Goal: Task Accomplishment & Management: Use online tool/utility

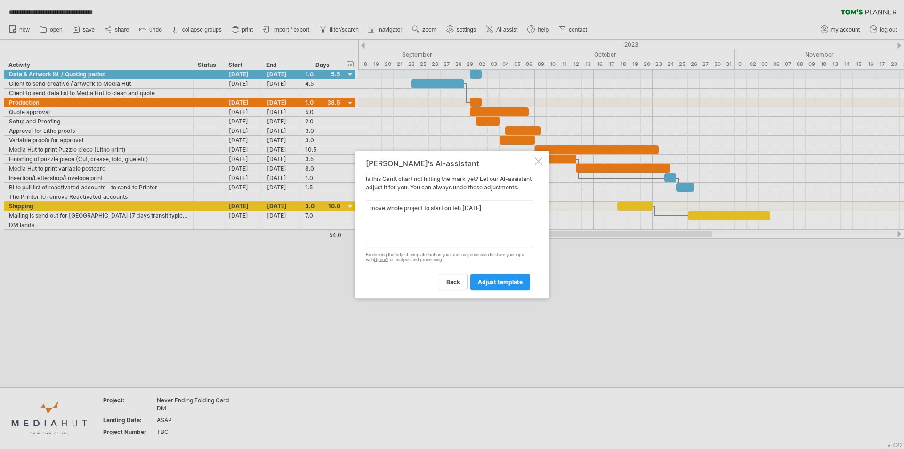
click at [458, 211] on textarea "move whole project to start on teh [DATE]" at bounding box center [449, 223] width 167 height 47
type textarea "move whole project to start on the [DATE]"
click at [499, 285] on span "adjust template" at bounding box center [500, 281] width 45 height 7
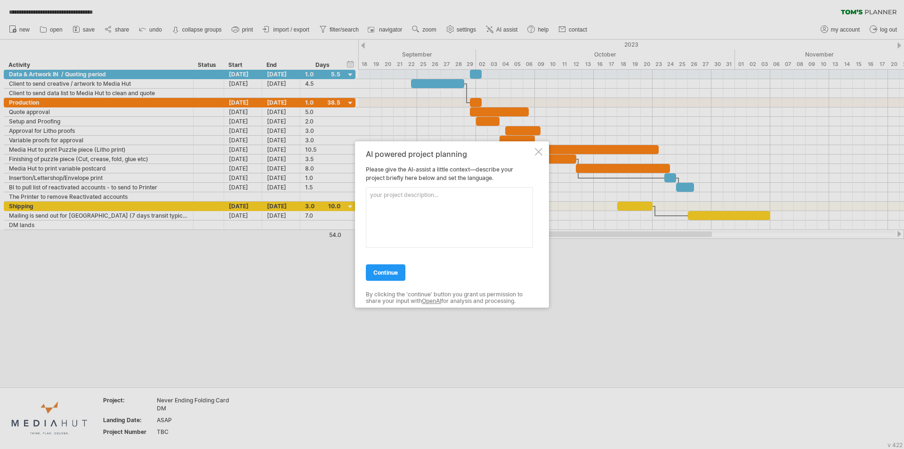
click at [387, 273] on span "continue" at bounding box center [385, 272] width 24 height 7
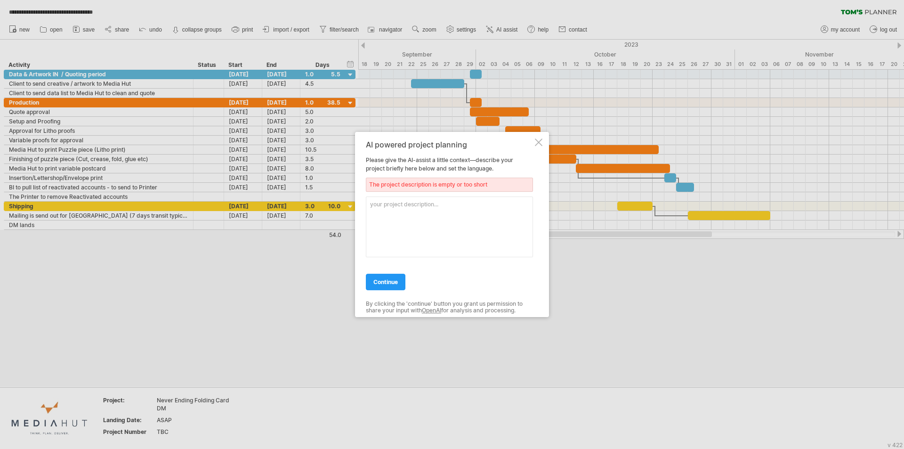
click at [537, 143] on div at bounding box center [539, 142] width 8 height 8
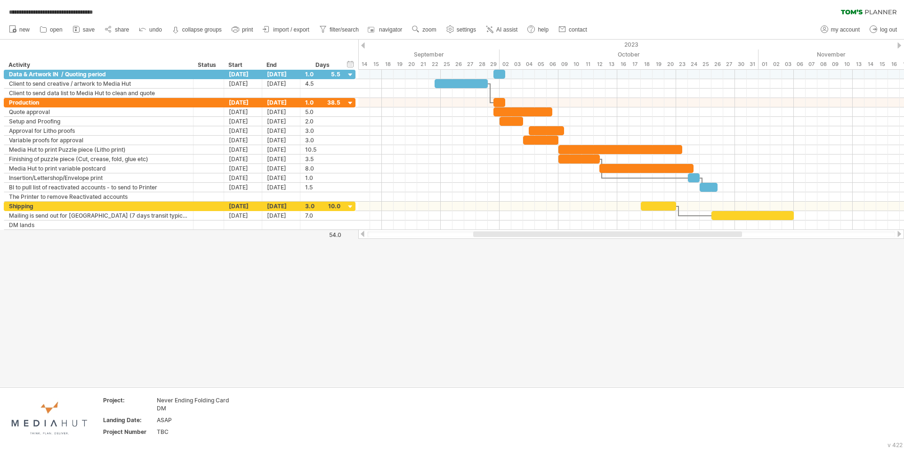
drag, startPoint x: 502, startPoint y: 234, endPoint x: 492, endPoint y: 234, distance: 9.9
click at [492, 234] on div at bounding box center [607, 234] width 269 height 6
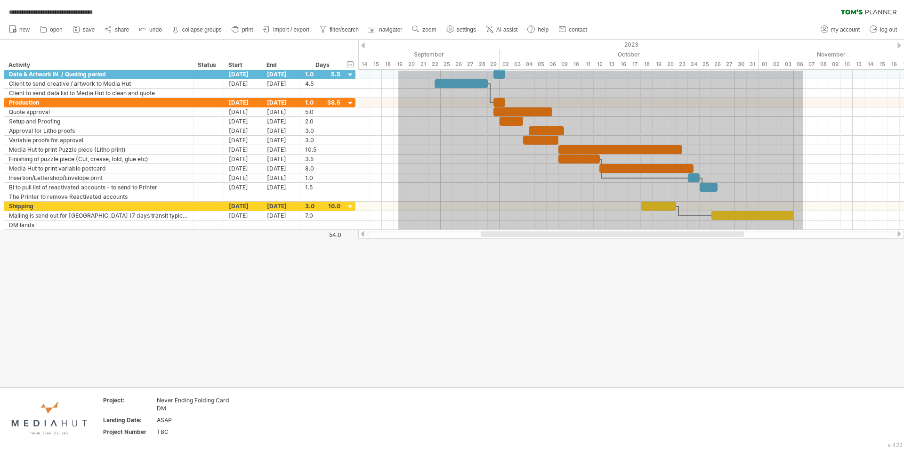
drag, startPoint x: 398, startPoint y: 71, endPoint x: 803, endPoint y: 239, distance: 438.6
click at [803, 239] on div "**********" at bounding box center [452, 224] width 904 height 449
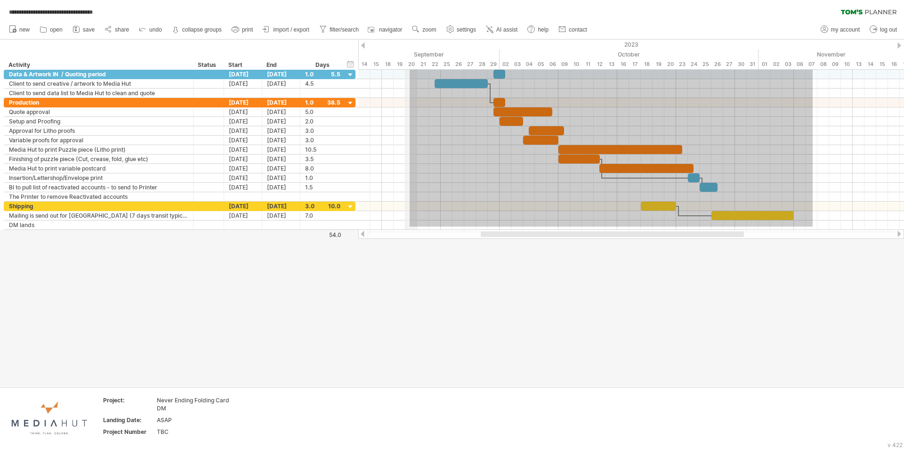
drag, startPoint x: 813, startPoint y: 226, endPoint x: 410, endPoint y: 66, distance: 433.6
click at [410, 66] on div "**********" at bounding box center [452, 224] width 904 height 449
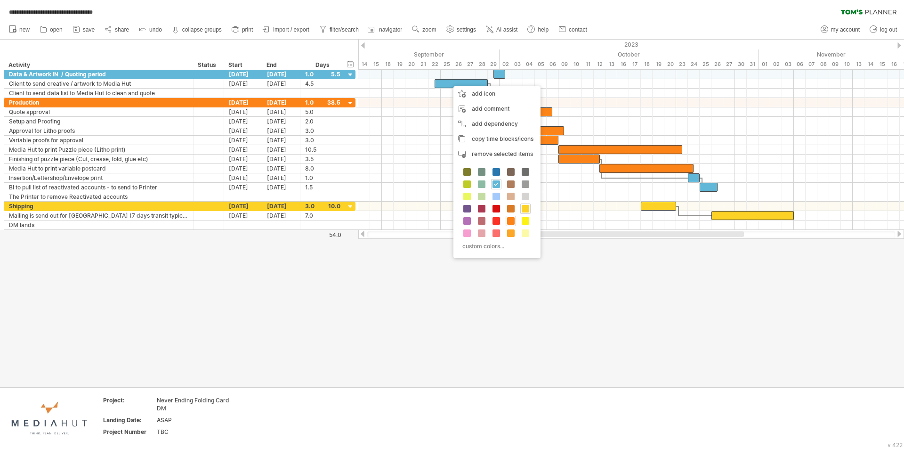
click at [283, 352] on div at bounding box center [452, 213] width 904 height 347
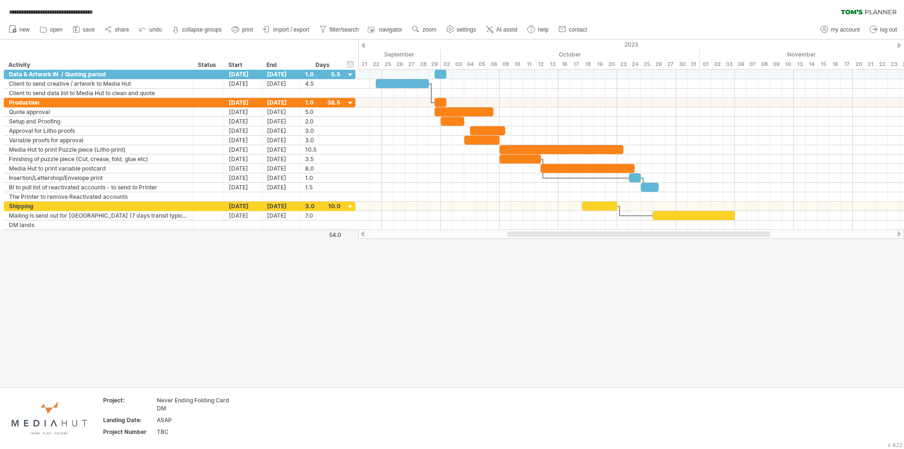
drag, startPoint x: 529, startPoint y: 232, endPoint x: 556, endPoint y: 233, distance: 26.4
click at [556, 233] on div at bounding box center [638, 234] width 263 height 6
click at [382, 28] on span "navigator" at bounding box center [390, 29] width 23 height 7
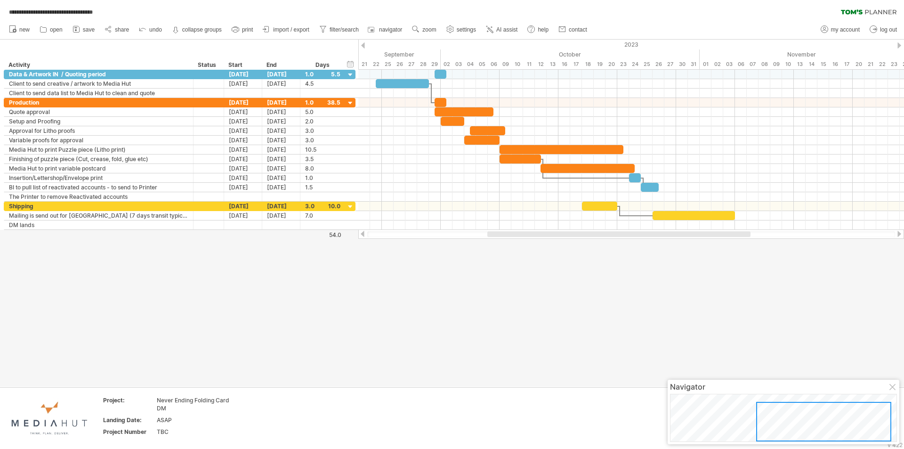
click at [889, 384] on div at bounding box center [893, 388] width 8 height 8
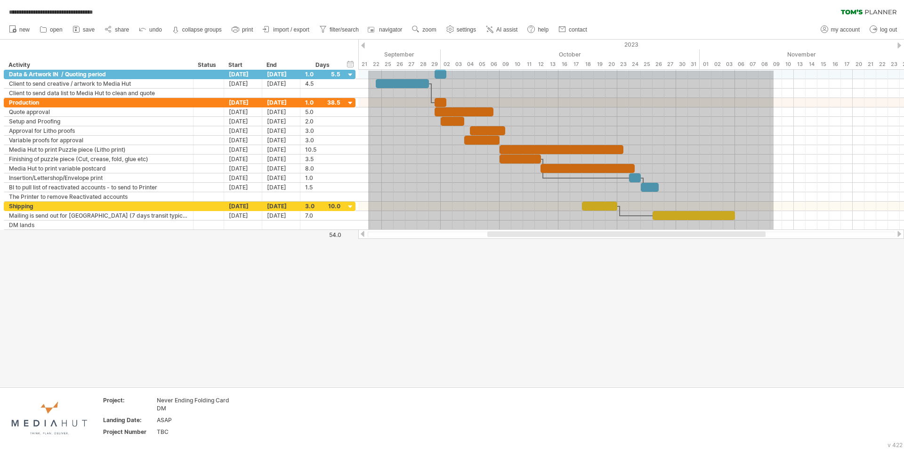
drag, startPoint x: 368, startPoint y: 71, endPoint x: 773, endPoint y: 232, distance: 436.2
click at [773, 232] on div "**********" at bounding box center [452, 224] width 904 height 449
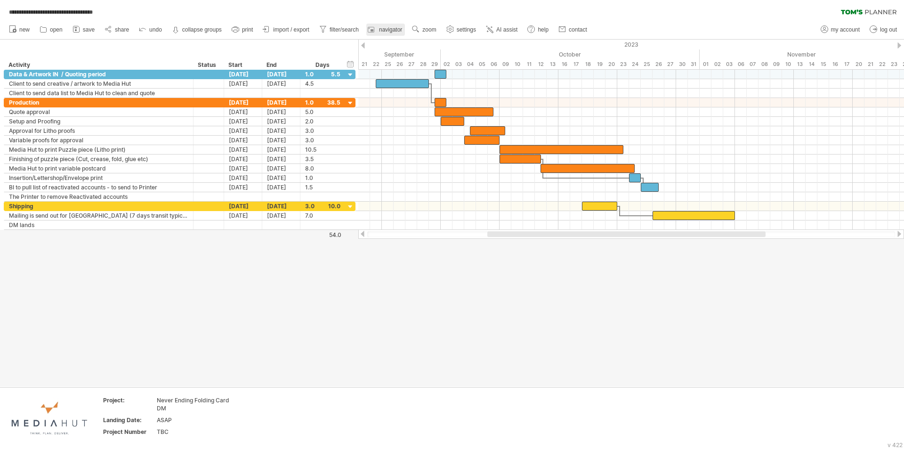
click at [384, 30] on span "navigator" at bounding box center [390, 29] width 23 height 7
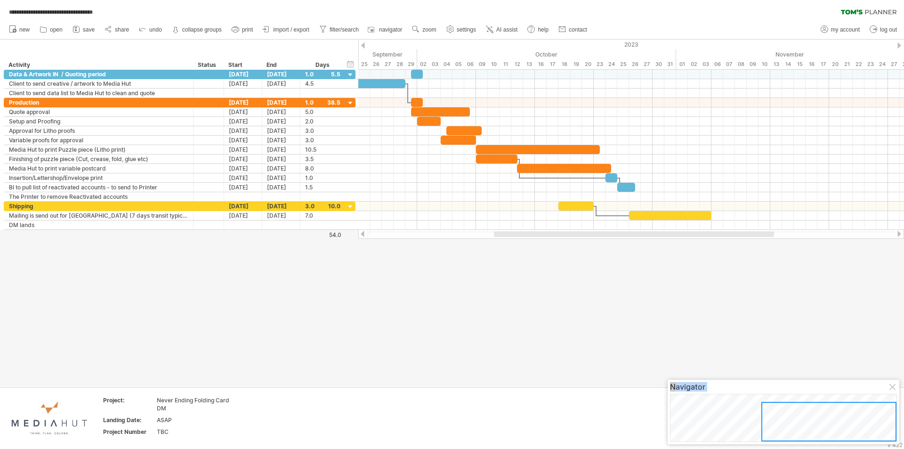
drag, startPoint x: 765, startPoint y: 417, endPoint x: 903, endPoint y: 423, distance: 138.1
click at [903, 423] on body "**********" at bounding box center [452, 225] width 904 height 451
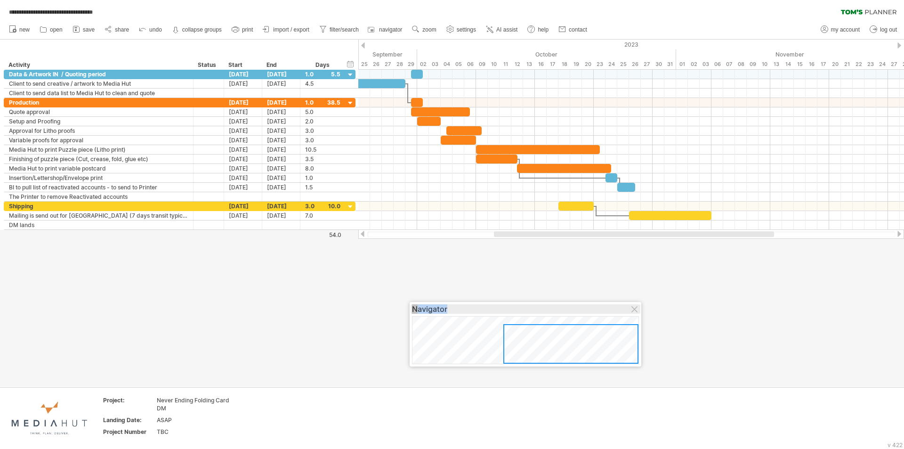
drag, startPoint x: 855, startPoint y: 385, endPoint x: 565, endPoint y: 297, distance: 302.9
click at [568, 304] on div "Navigator" at bounding box center [525, 308] width 227 height 9
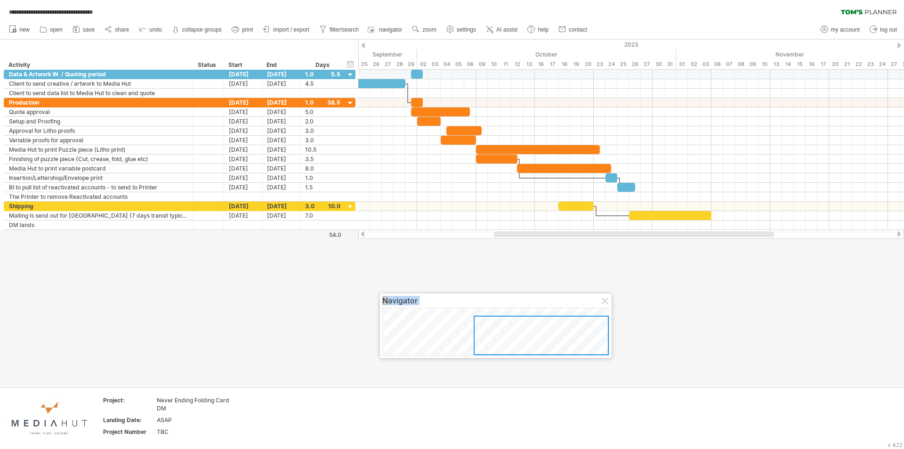
drag, startPoint x: 533, startPoint y: 337, endPoint x: 875, endPoint y: 340, distance: 342.3
click at [875, 340] on body "**********" at bounding box center [452, 225] width 904 height 451
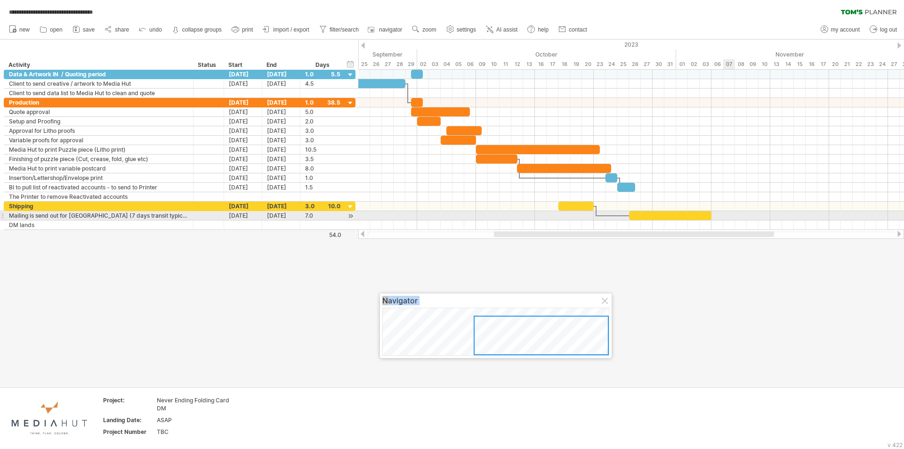
click at [734, 219] on div at bounding box center [631, 215] width 546 height 9
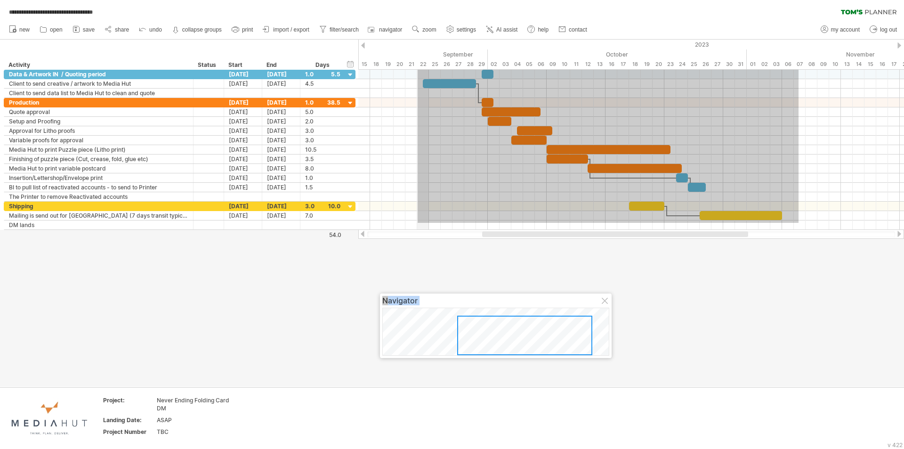
drag, startPoint x: 728, startPoint y: 223, endPoint x: 418, endPoint y: 57, distance: 351.5
click at [418, 57] on div "**********" at bounding box center [452, 224] width 904 height 449
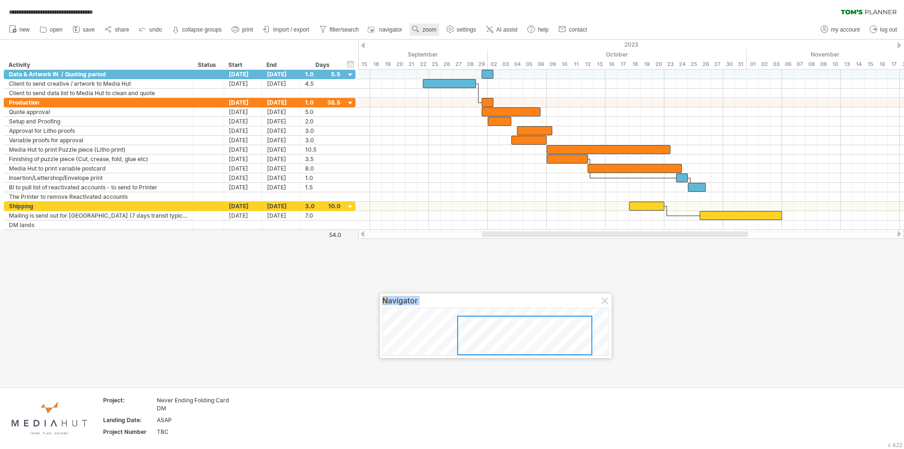
click at [424, 27] on span "zoom" at bounding box center [429, 29] width 14 height 7
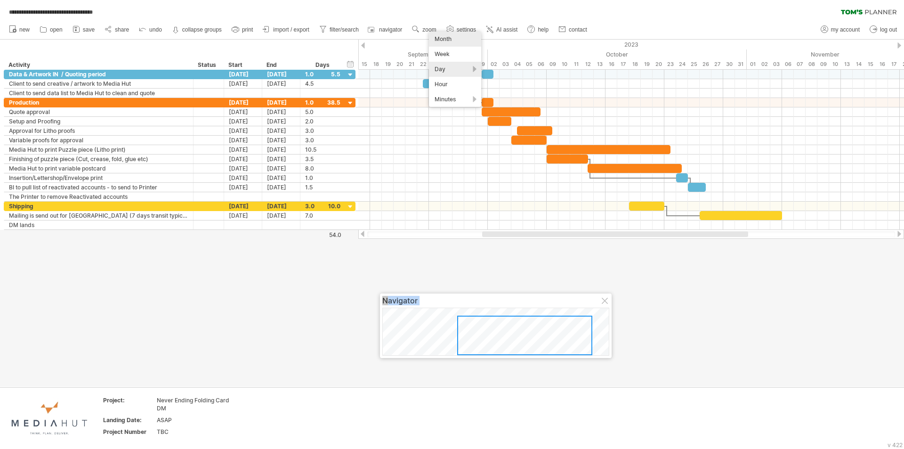
click at [458, 43] on div "Month" at bounding box center [455, 39] width 52 height 15
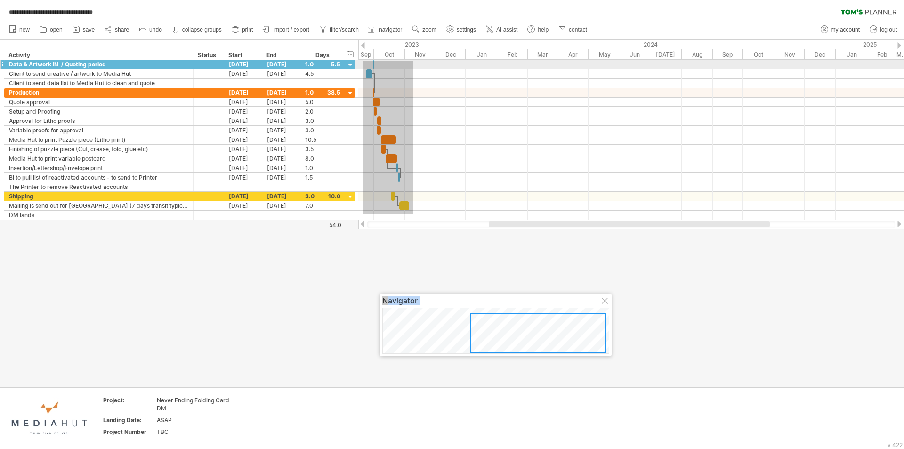
drag, startPoint x: 413, startPoint y: 214, endPoint x: 361, endPoint y: 63, distance: 159.9
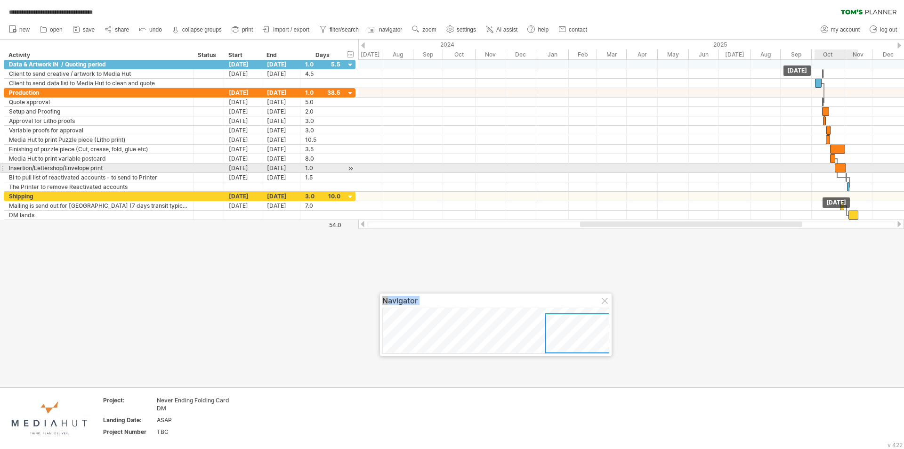
drag, startPoint x: 393, startPoint y: 157, endPoint x: 839, endPoint y: 167, distance: 446.4
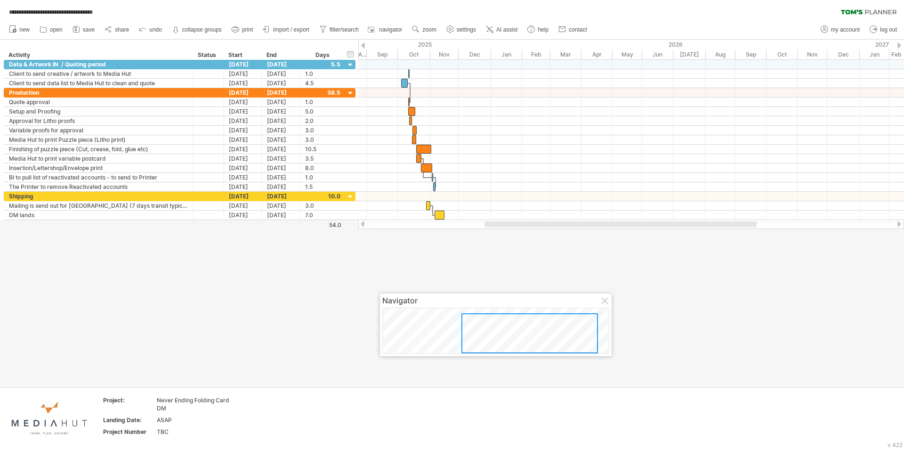
drag, startPoint x: 445, startPoint y: 334, endPoint x: 496, endPoint y: 209, distance: 134.7
click at [548, 334] on div at bounding box center [529, 333] width 137 height 40
click at [430, 29] on span "zoom" at bounding box center [429, 29] width 14 height 7
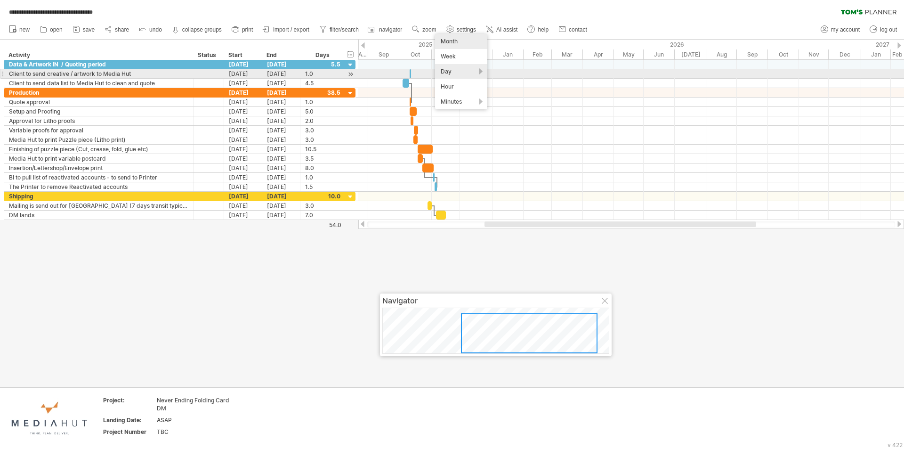
click at [449, 69] on div "Day" at bounding box center [461, 71] width 52 height 15
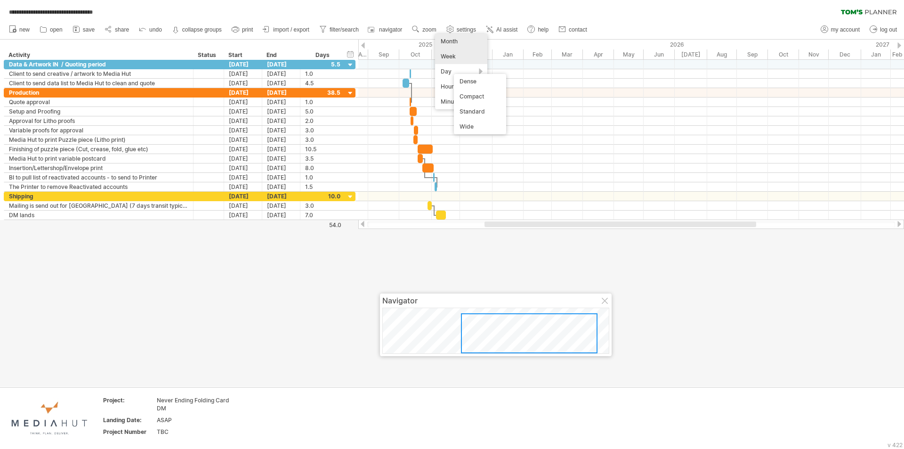
click at [449, 54] on div "Week" at bounding box center [461, 56] width 52 height 15
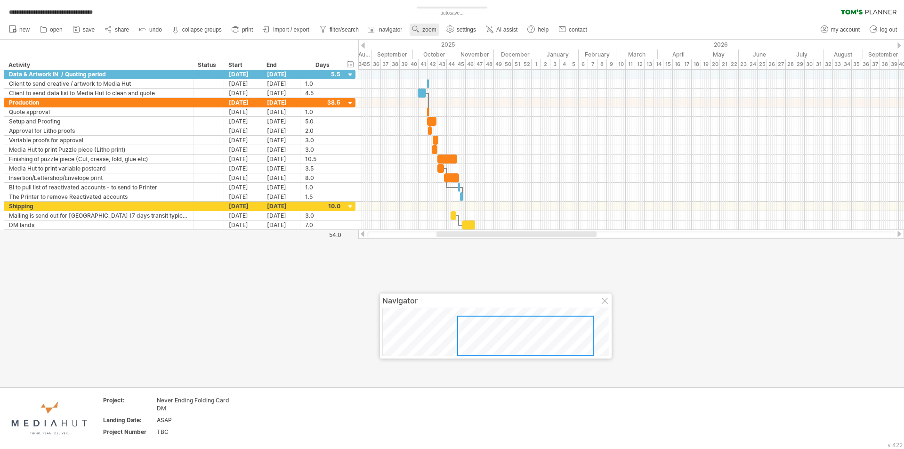
click at [417, 28] on use at bounding box center [415, 28] width 9 height 9
click at [437, 71] on div "Day" at bounding box center [447, 70] width 52 height 15
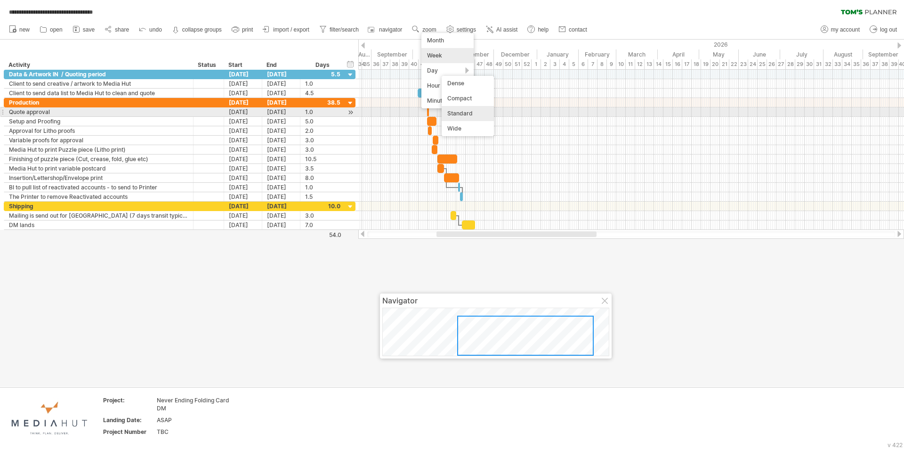
click at [467, 110] on div "Standard" at bounding box center [468, 113] width 52 height 15
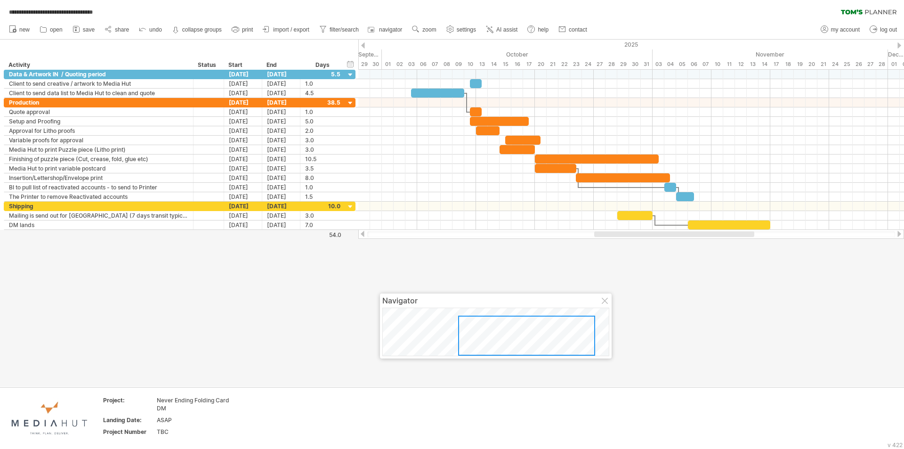
drag, startPoint x: 484, startPoint y: 236, endPoint x: 615, endPoint y: 234, distance: 130.9
click at [615, 234] on div at bounding box center [674, 234] width 160 height 6
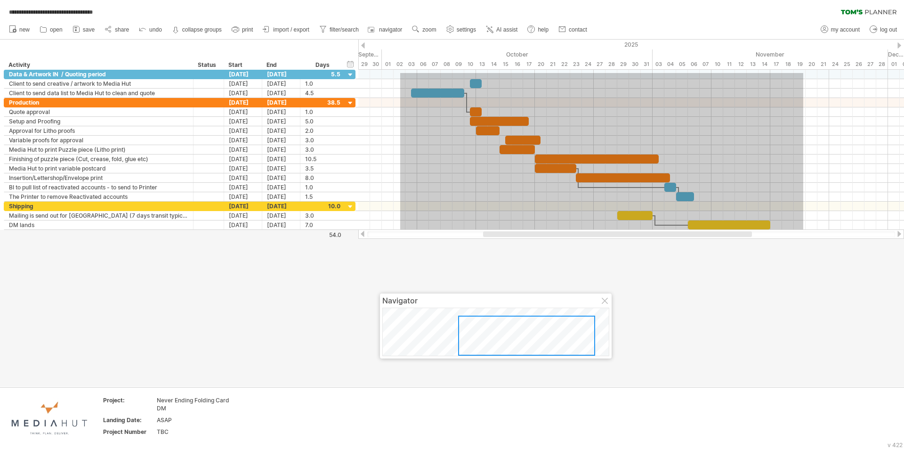
drag, startPoint x: 560, startPoint y: 145, endPoint x: 804, endPoint y: 236, distance: 260.4
click at [804, 236] on div "**********" at bounding box center [452, 224] width 904 height 449
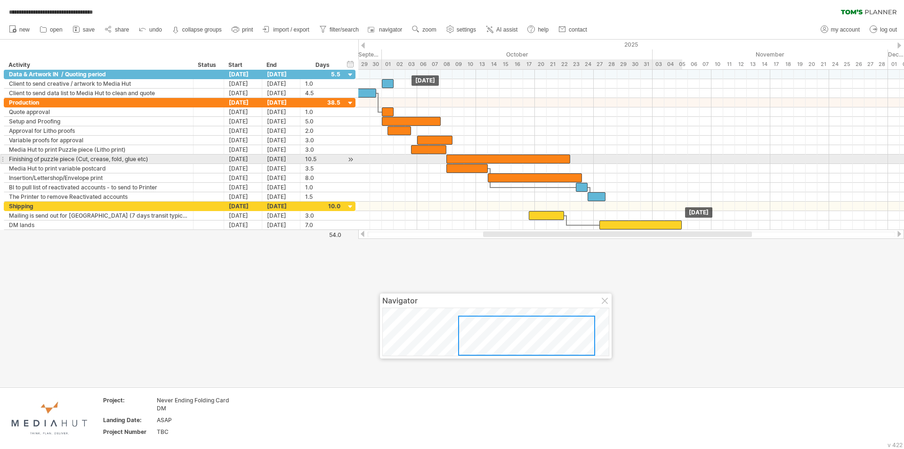
drag, startPoint x: 572, startPoint y: 155, endPoint x: 485, endPoint y: 155, distance: 87.1
click at [485, 155] on div at bounding box center [508, 158] width 124 height 9
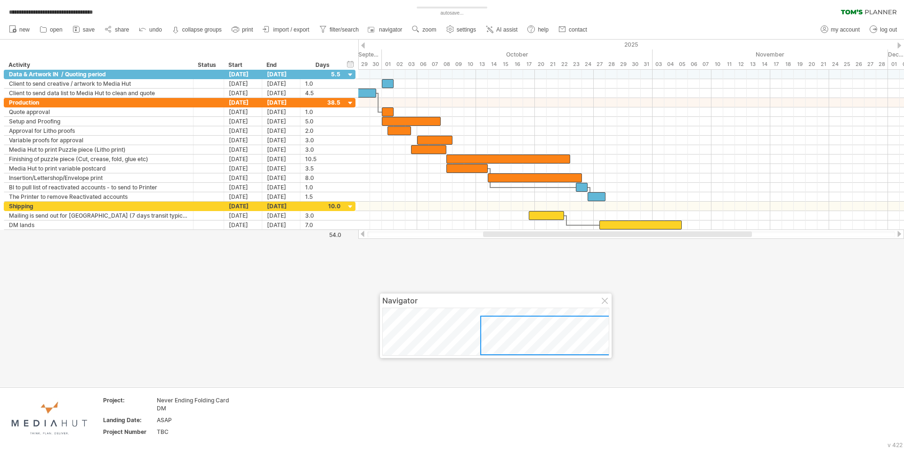
drag, startPoint x: 591, startPoint y: 237, endPoint x: 548, endPoint y: 235, distance: 42.4
click at [553, 236] on div at bounding box center [631, 234] width 528 height 6
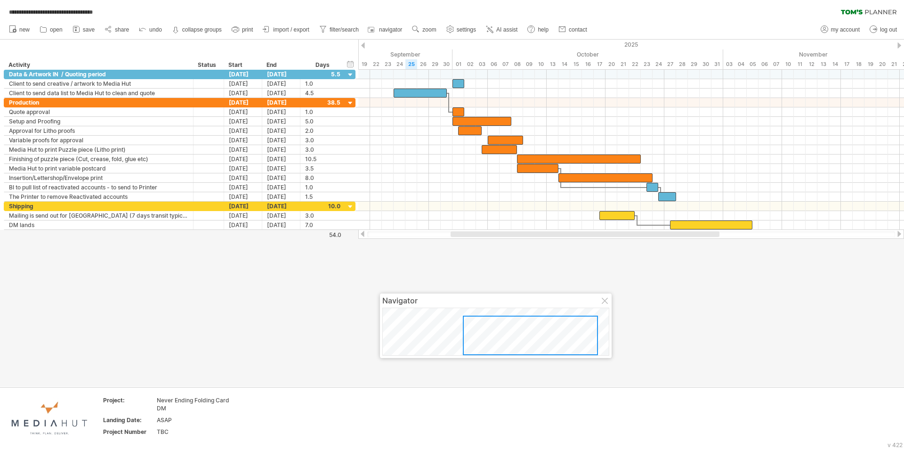
drag, startPoint x: 548, startPoint y: 233, endPoint x: 515, endPoint y: 234, distance: 32.5
click at [515, 234] on div at bounding box center [585, 234] width 269 height 6
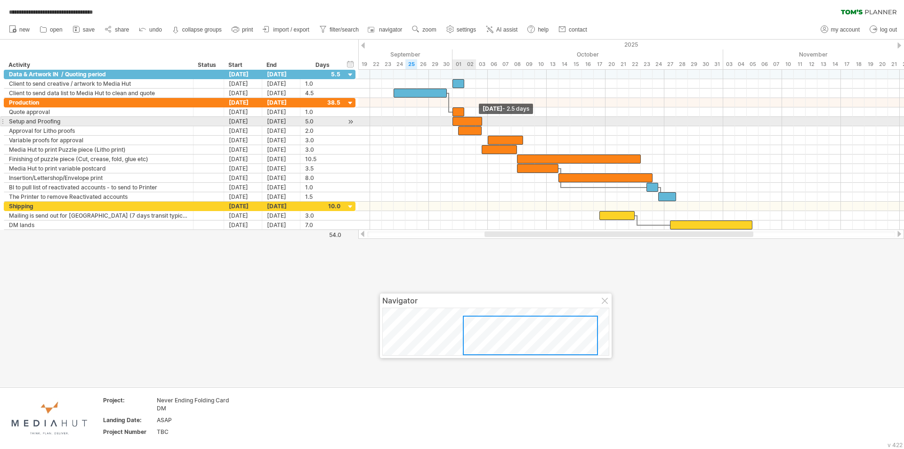
drag, startPoint x: 512, startPoint y: 121, endPoint x: 480, endPoint y: 121, distance: 32.0
click at [480, 121] on span at bounding box center [482, 121] width 4 height 9
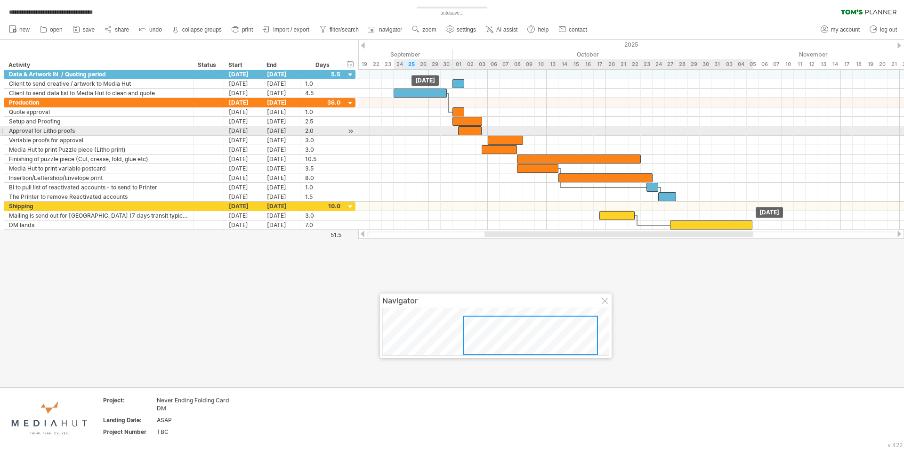
click at [478, 132] on div at bounding box center [470, 130] width 24 height 9
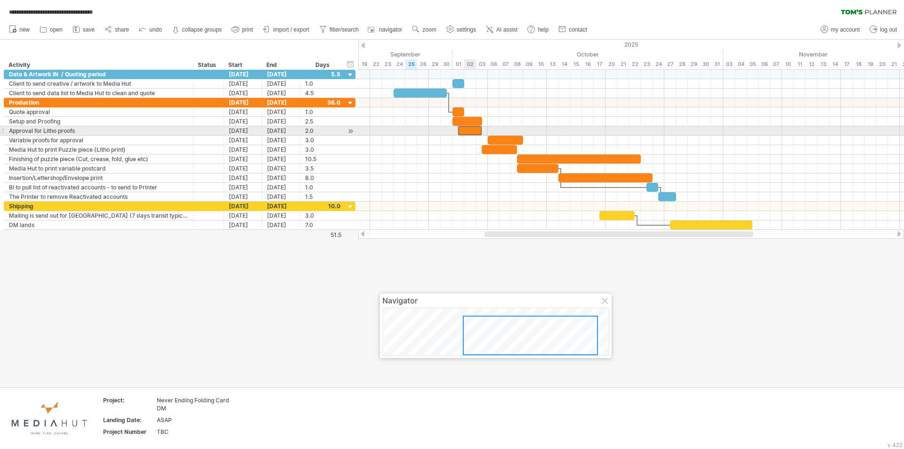
click at [463, 145] on div at bounding box center [631, 149] width 546 height 9
drag, startPoint x: 475, startPoint y: 129, endPoint x: 487, endPoint y: 130, distance: 12.2
click at [487, 130] on div at bounding box center [482, 130] width 24 height 9
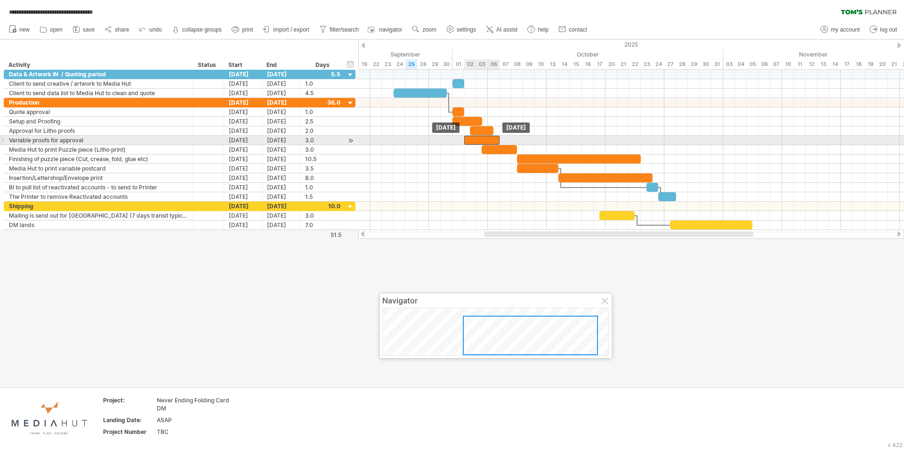
drag, startPoint x: 497, startPoint y: 139, endPoint x: 471, endPoint y: 139, distance: 25.4
click at [471, 139] on div at bounding box center [481, 140] width 35 height 9
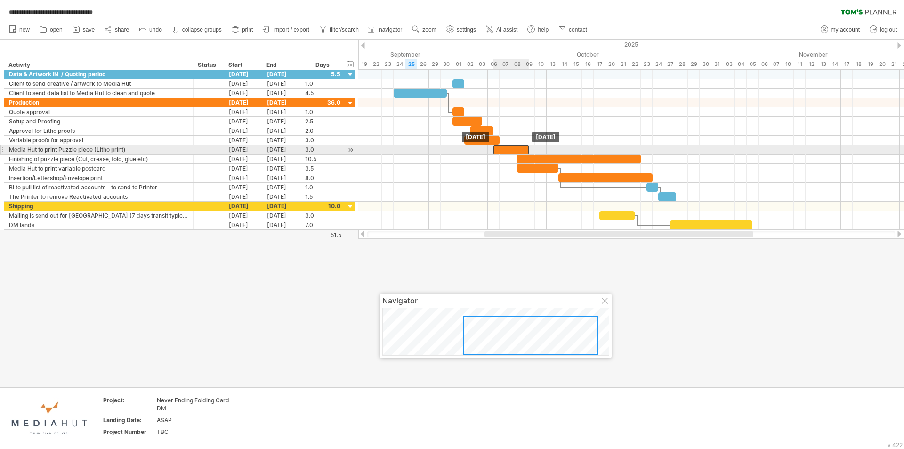
drag, startPoint x: 493, startPoint y: 146, endPoint x: 503, endPoint y: 146, distance: 9.9
click at [503, 146] on div at bounding box center [510, 149] width 35 height 9
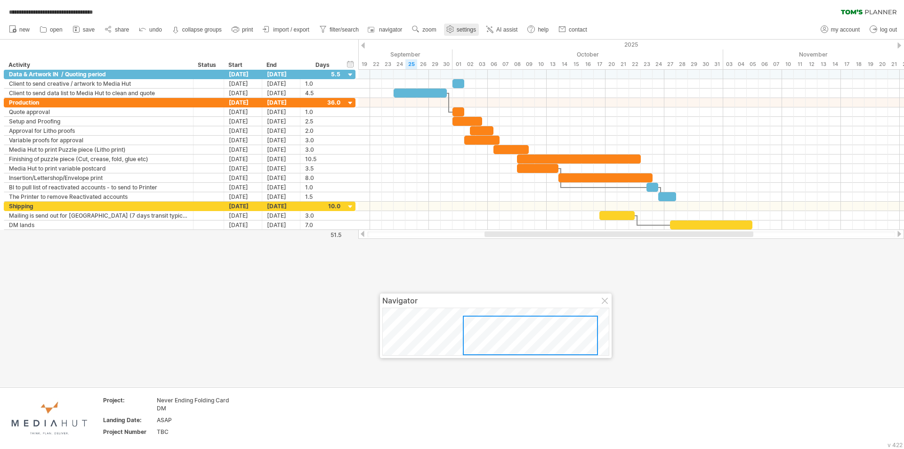
click at [455, 31] on use at bounding box center [449, 28] width 9 height 9
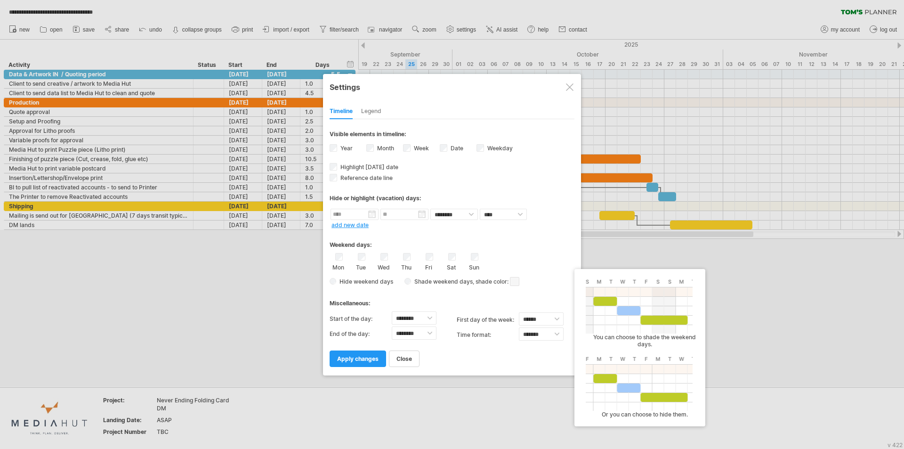
click at [514, 279] on span at bounding box center [514, 281] width 9 height 9
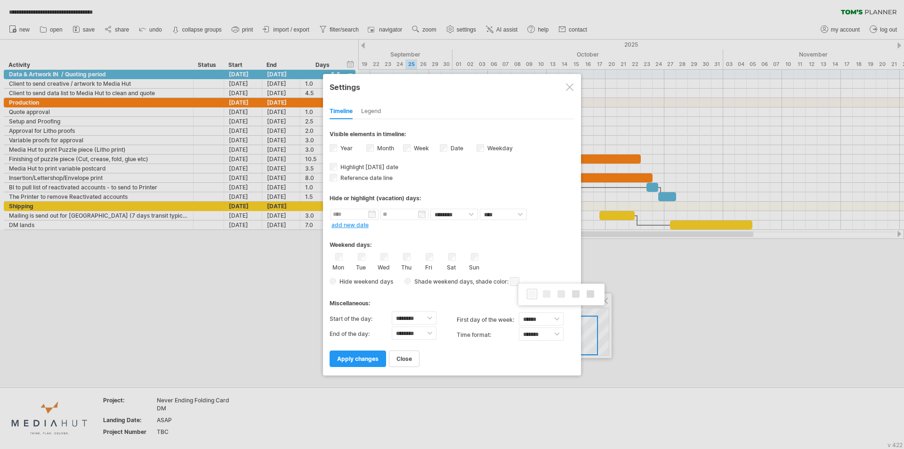
click at [534, 293] on span at bounding box center [532, 294] width 8 height 8
click at [370, 356] on span "apply changes" at bounding box center [357, 358] width 41 height 7
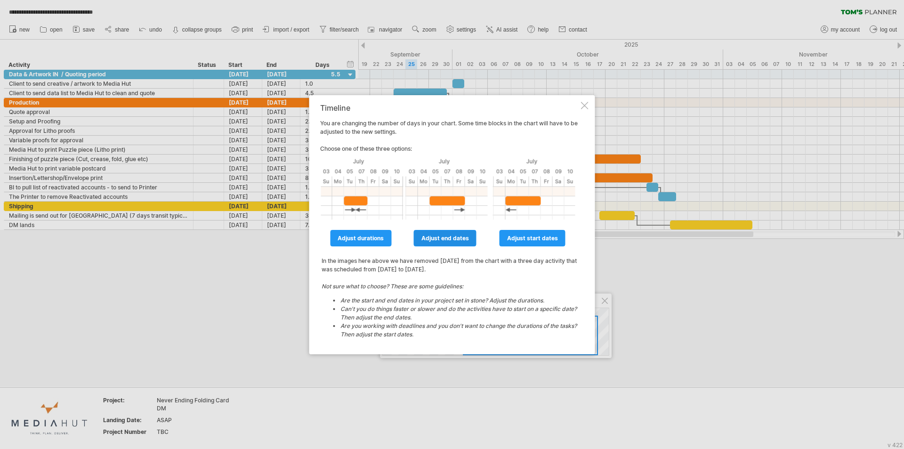
click at [443, 236] on span "adjust end dates" at bounding box center [445, 237] width 48 height 7
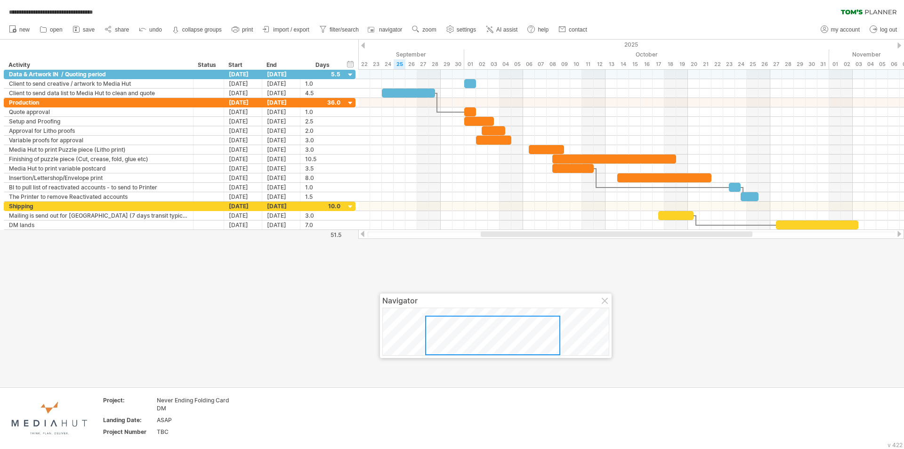
drag, startPoint x: 478, startPoint y: 235, endPoint x: 491, endPoint y: 235, distance: 13.7
click at [491, 235] on div at bounding box center [617, 234] width 272 height 6
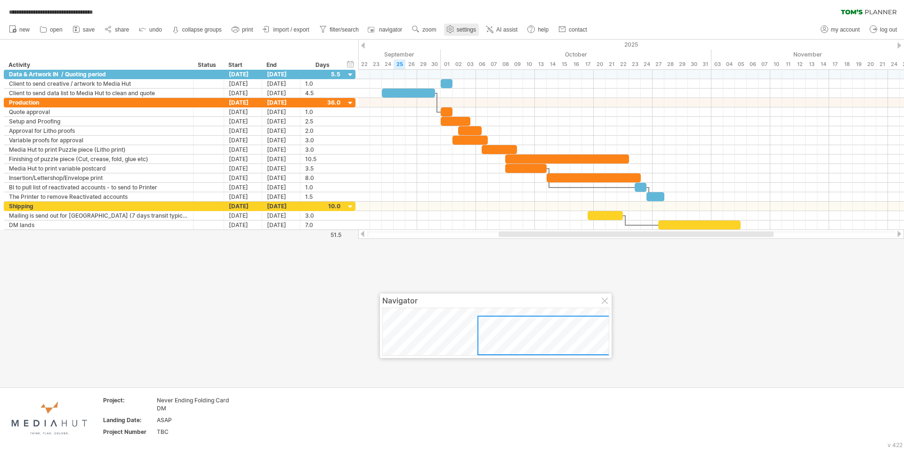
click at [461, 32] on span "settings" at bounding box center [466, 29] width 19 height 7
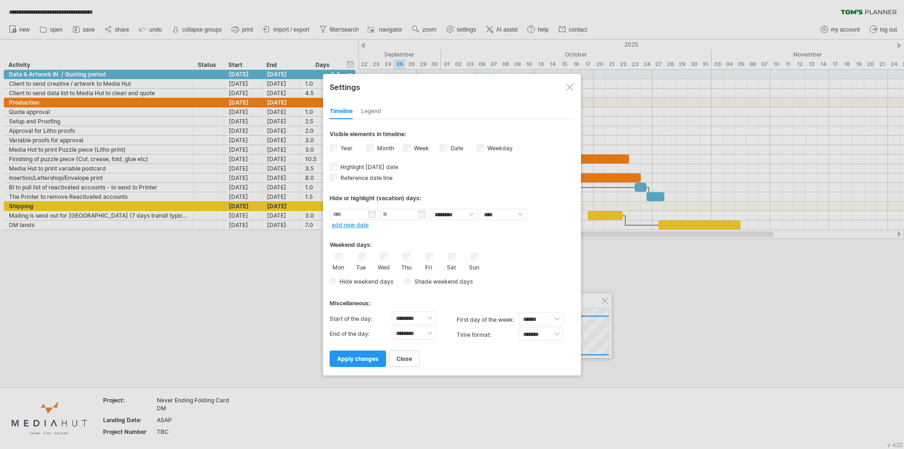
click at [411, 282] on span "Shade weekend days" at bounding box center [442, 281] width 62 height 7
click at [371, 354] on link "apply changes" at bounding box center [358, 358] width 56 height 16
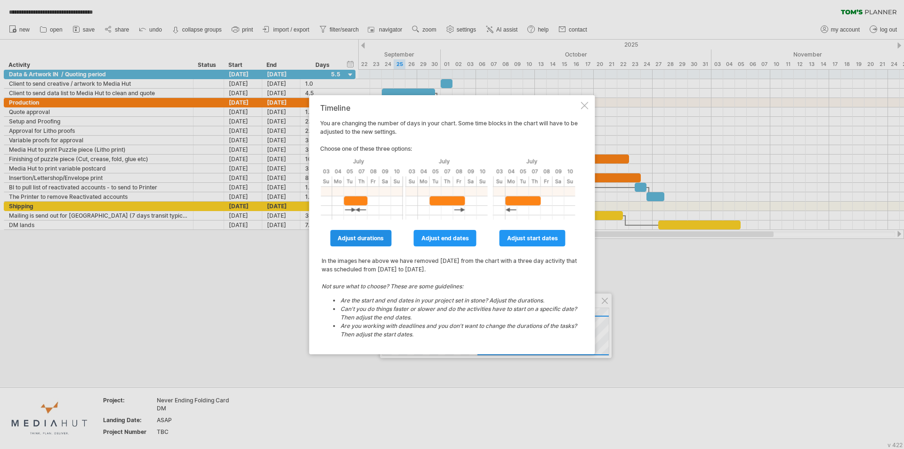
click at [359, 237] on span "adjust durations" at bounding box center [361, 237] width 46 height 7
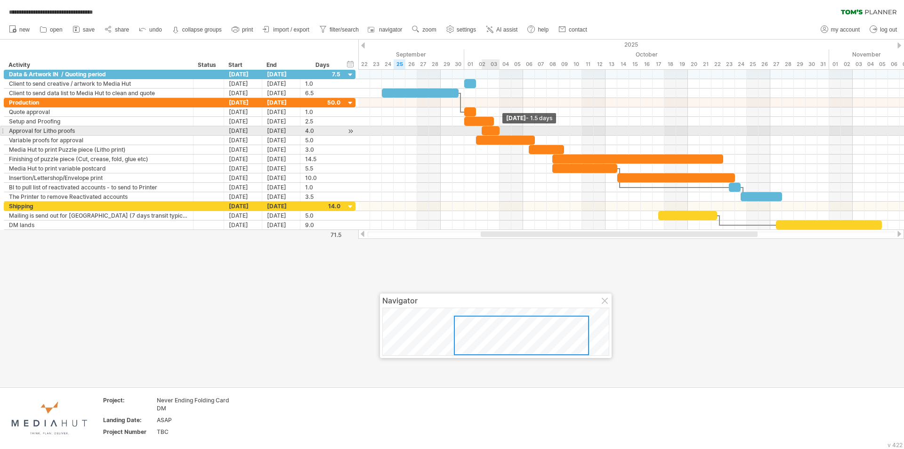
drag, startPoint x: 530, startPoint y: 129, endPoint x: 500, endPoint y: 129, distance: 29.2
click at [500, 129] on span at bounding box center [500, 130] width 4 height 9
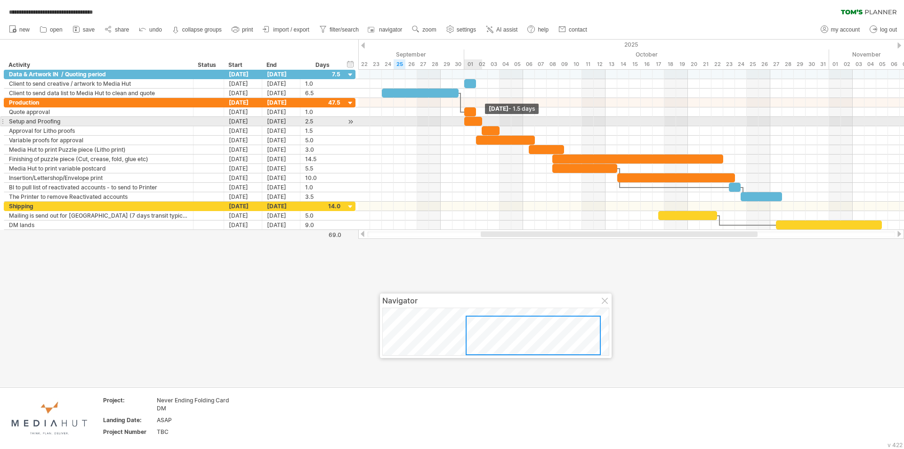
drag, startPoint x: 492, startPoint y: 120, endPoint x: 480, endPoint y: 120, distance: 12.7
click at [480, 120] on span at bounding box center [482, 121] width 4 height 9
click at [484, 119] on div at bounding box center [476, 121] width 24 height 9
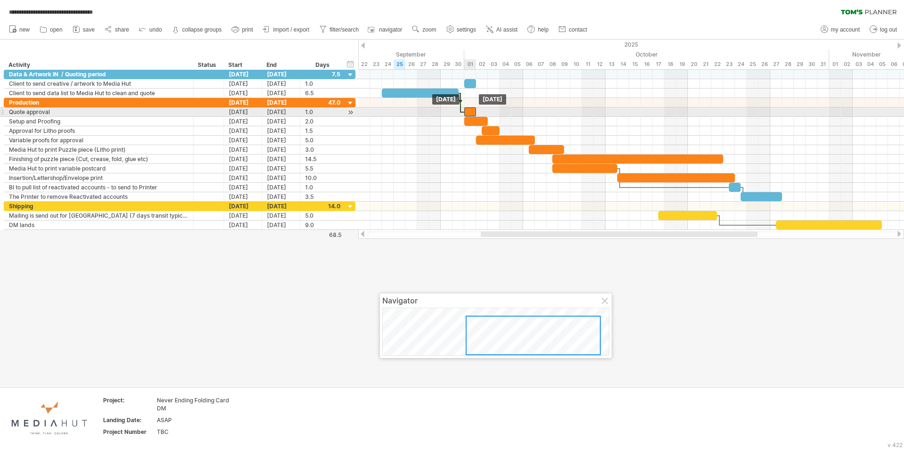
click at [471, 110] on div at bounding box center [470, 111] width 12 height 9
drag, startPoint x: 472, startPoint y: 113, endPoint x: 450, endPoint y: 113, distance: 22.1
click at [450, 113] on div at bounding box center [447, 111] width 12 height 9
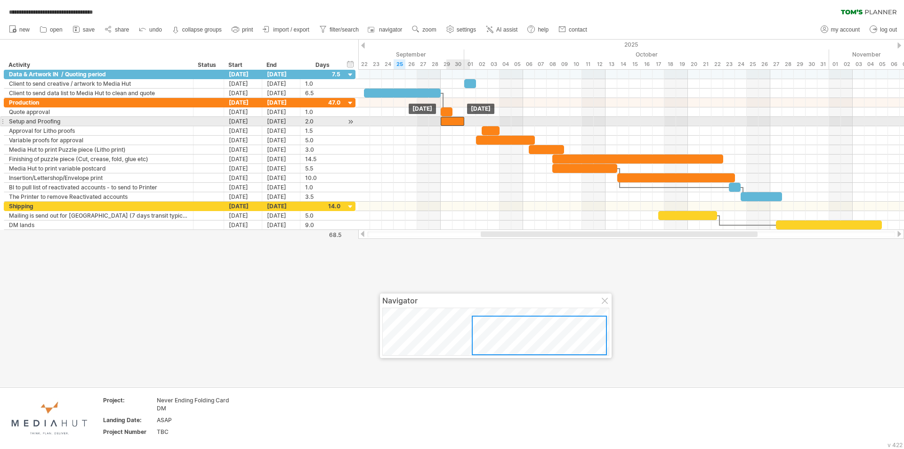
drag, startPoint x: 470, startPoint y: 124, endPoint x: 449, endPoint y: 124, distance: 20.7
click at [449, 124] on div at bounding box center [453, 121] width 24 height 9
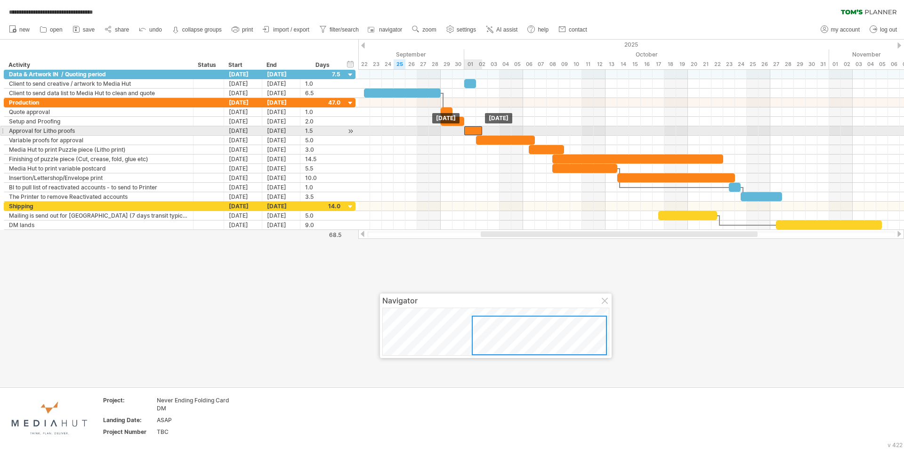
drag, startPoint x: 486, startPoint y: 129, endPoint x: 468, endPoint y: 129, distance: 18.4
click at [468, 129] on div at bounding box center [473, 130] width 18 height 9
drag, startPoint x: 480, startPoint y: 129, endPoint x: 471, endPoint y: 129, distance: 9.4
click at [472, 129] on div at bounding box center [470, 130] width 12 height 9
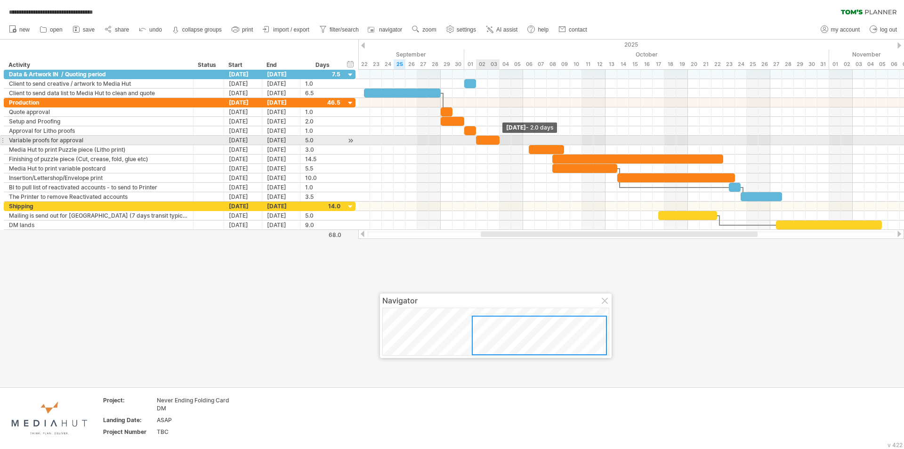
drag, startPoint x: 533, startPoint y: 139, endPoint x: 493, endPoint y: 138, distance: 40.0
click at [499, 139] on span at bounding box center [500, 140] width 4 height 9
drag, startPoint x: 490, startPoint y: 138, endPoint x: 466, endPoint y: 138, distance: 24.0
click at [466, 138] on div at bounding box center [464, 140] width 24 height 9
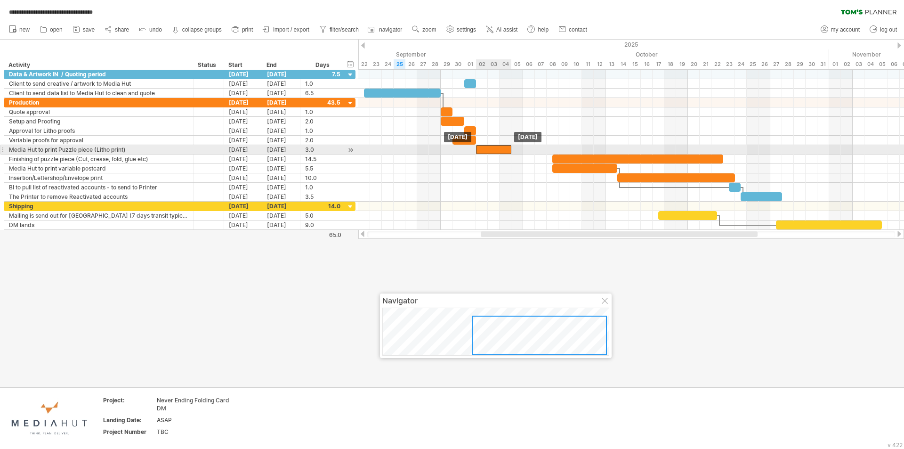
drag, startPoint x: 536, startPoint y: 149, endPoint x: 483, endPoint y: 149, distance: 52.7
click at [483, 149] on div at bounding box center [493, 149] width 35 height 9
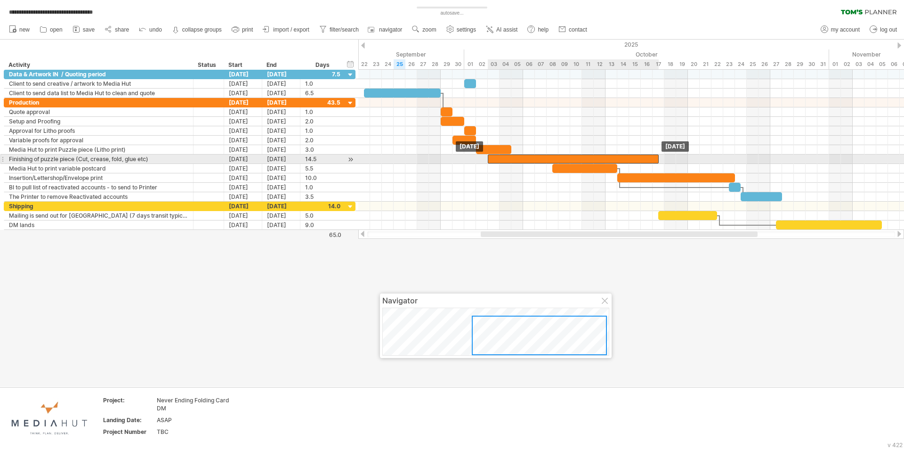
drag, startPoint x: 580, startPoint y: 159, endPoint x: 515, endPoint y: 160, distance: 65.0
click at [515, 160] on div at bounding box center [573, 158] width 171 height 9
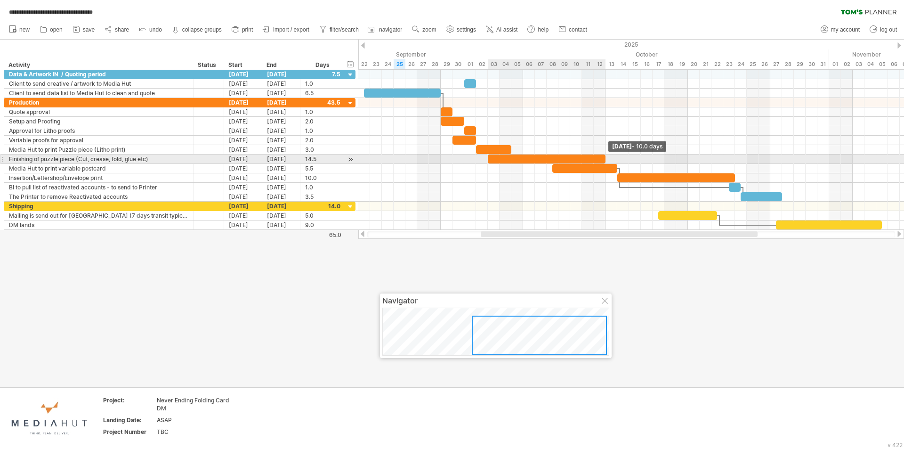
drag, startPoint x: 658, startPoint y: 159, endPoint x: 605, endPoint y: 158, distance: 53.2
click at [605, 158] on span at bounding box center [606, 158] width 4 height 9
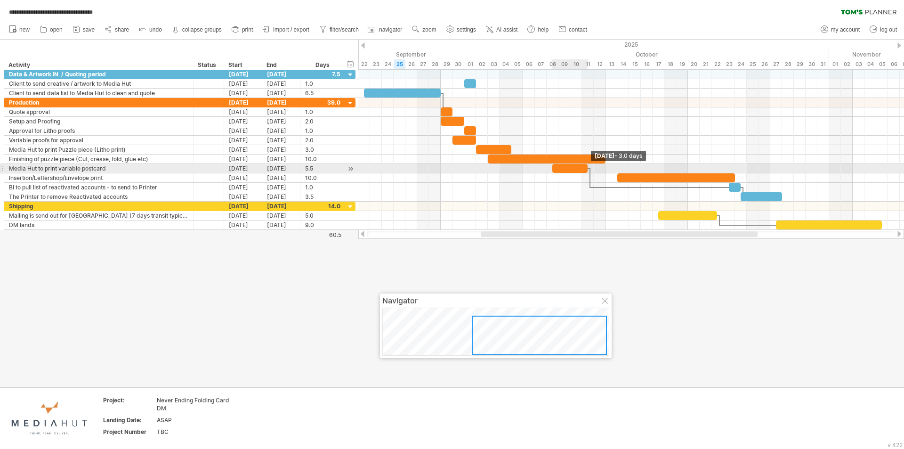
drag, startPoint x: 615, startPoint y: 169, endPoint x: 585, endPoint y: 173, distance: 30.3
click at [585, 173] on div "[DATE] - 3.0 days [DATE]" at bounding box center [631, 150] width 546 height 160
drag, startPoint x: 572, startPoint y: 169, endPoint x: 518, endPoint y: 169, distance: 53.7
click at [518, 169] on div at bounding box center [517, 168] width 35 height 9
drag, startPoint x: 514, startPoint y: 168, endPoint x: 508, endPoint y: 168, distance: 5.6
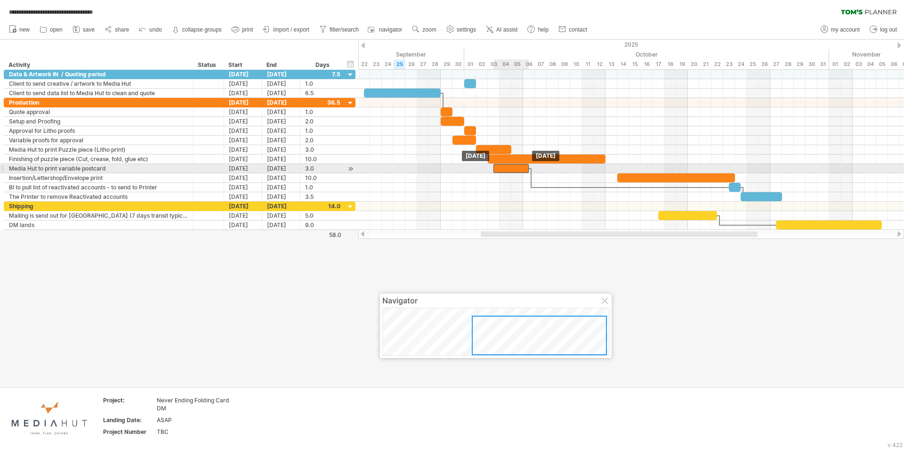
click at [508, 168] on div at bounding box center [510, 168] width 35 height 9
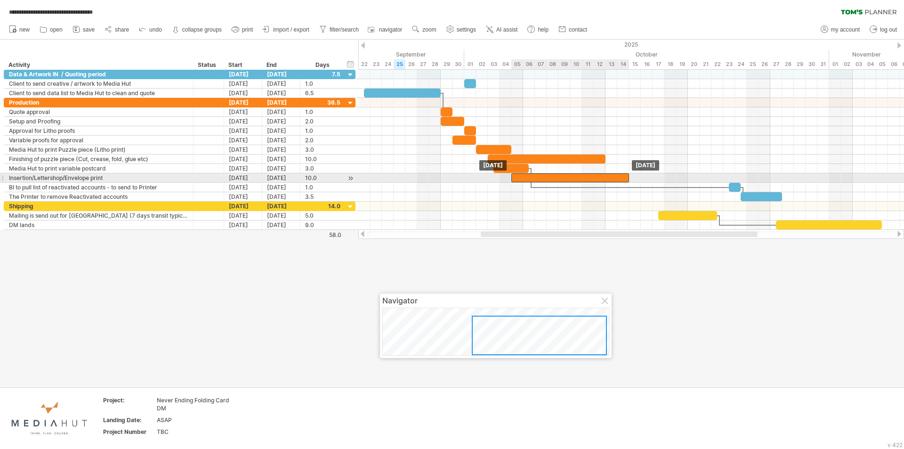
drag, startPoint x: 628, startPoint y: 177, endPoint x: 523, endPoint y: 180, distance: 105.5
click at [523, 180] on div at bounding box center [570, 177] width 118 height 9
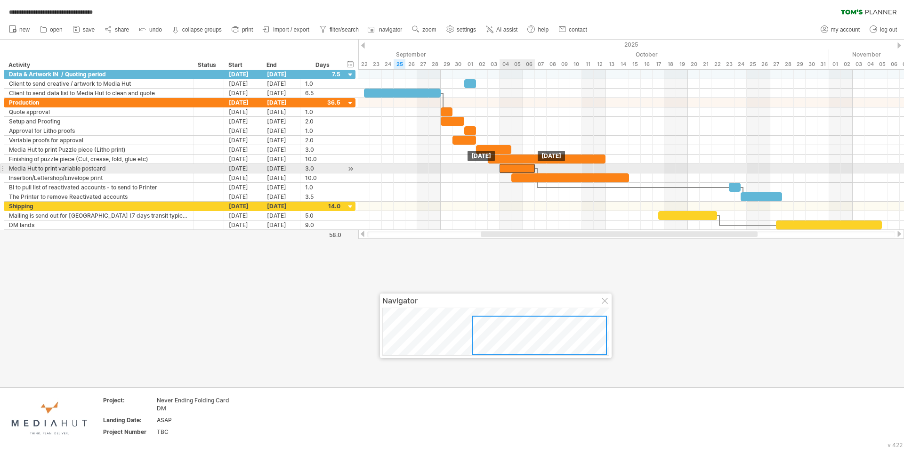
drag, startPoint x: 513, startPoint y: 169, endPoint x: 521, endPoint y: 169, distance: 7.5
click at [521, 169] on div at bounding box center [517, 168] width 35 height 9
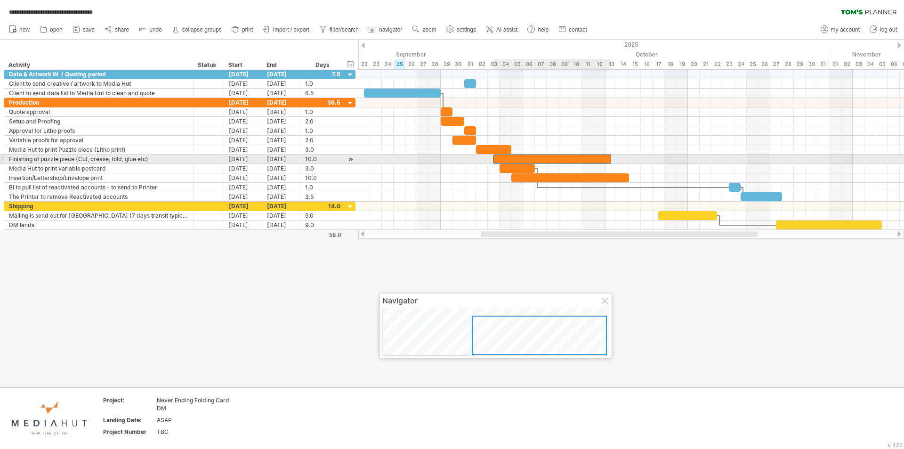
drag, startPoint x: 514, startPoint y: 158, endPoint x: 519, endPoint y: 159, distance: 5.2
click at [519, 159] on div at bounding box center [552, 158] width 118 height 9
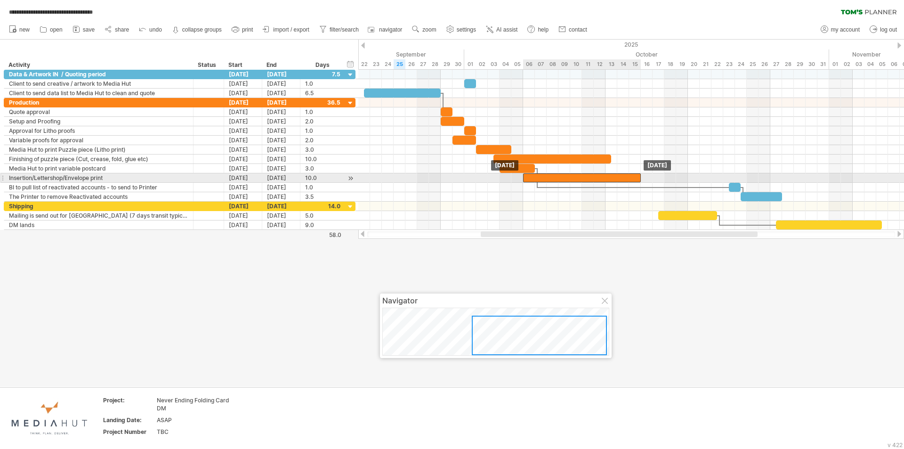
drag, startPoint x: 526, startPoint y: 177, endPoint x: 535, endPoint y: 178, distance: 9.5
click at [535, 178] on div at bounding box center [582, 177] width 118 height 9
click at [639, 176] on span at bounding box center [641, 177] width 4 height 9
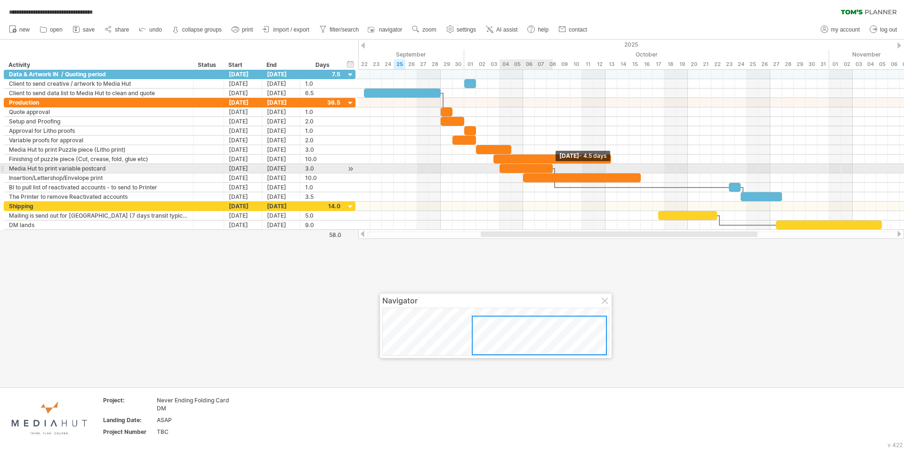
drag, startPoint x: 534, startPoint y: 168, endPoint x: 553, endPoint y: 169, distance: 18.8
click at [553, 169] on span at bounding box center [553, 168] width 4 height 9
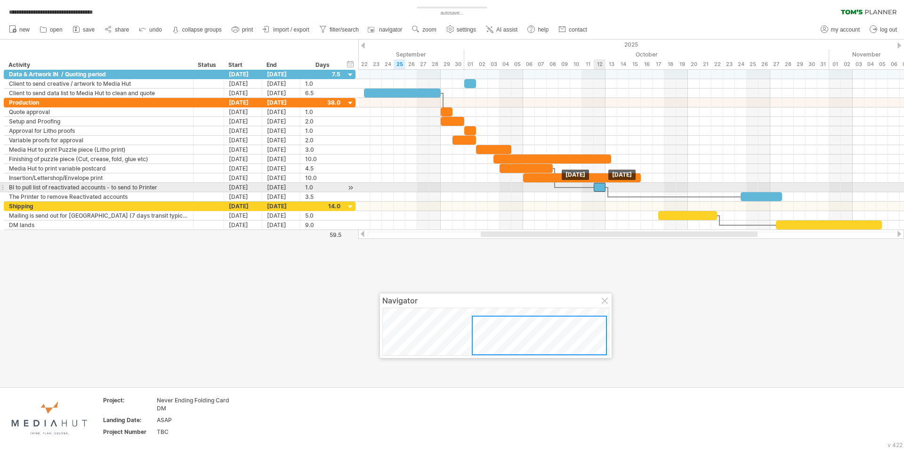
drag, startPoint x: 733, startPoint y: 188, endPoint x: 595, endPoint y: 192, distance: 138.0
click at [595, 192] on div "[DATE] [DATE]" at bounding box center [631, 150] width 546 height 160
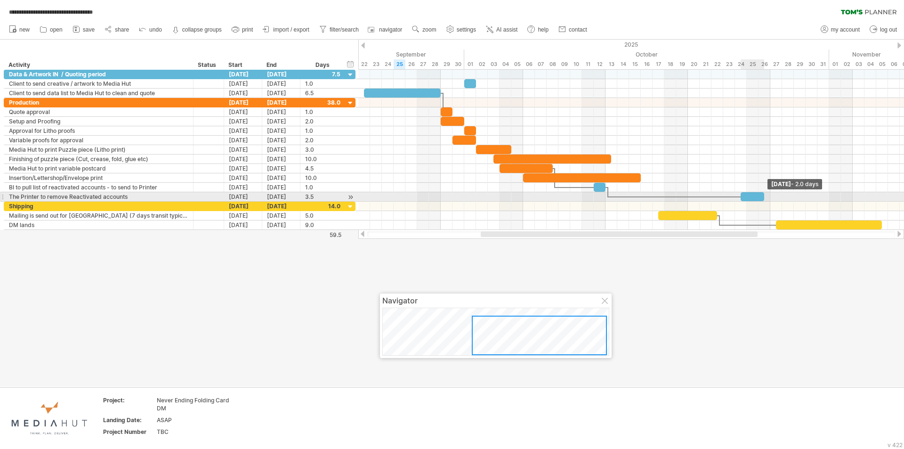
drag, startPoint x: 775, startPoint y: 197, endPoint x: 760, endPoint y: 199, distance: 15.1
click at [760, 199] on div at bounding box center [753, 196] width 24 height 9
drag, startPoint x: 754, startPoint y: 197, endPoint x: 618, endPoint y: 197, distance: 136.1
click at [618, 197] on div at bounding box center [617, 196] width 24 height 9
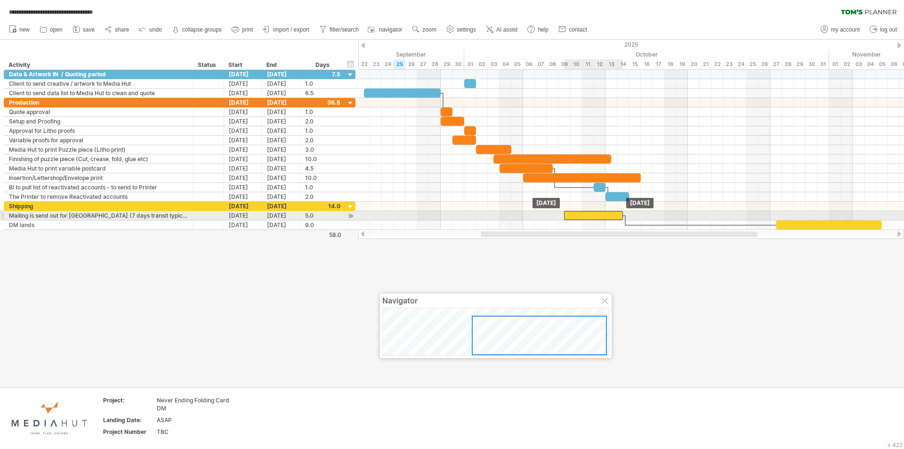
drag, startPoint x: 665, startPoint y: 213, endPoint x: 570, endPoint y: 212, distance: 95.1
click at [570, 212] on div at bounding box center [593, 215] width 59 height 9
click at [613, 213] on div at bounding box center [593, 215] width 59 height 9
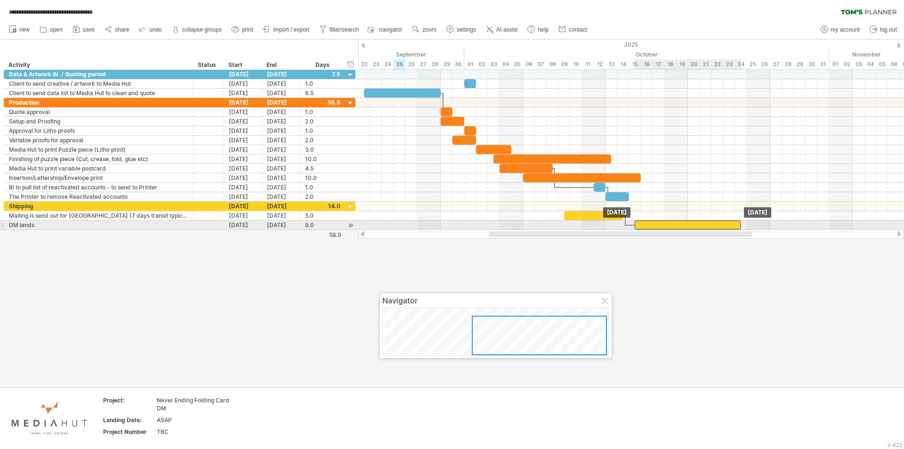
drag, startPoint x: 801, startPoint y: 224, endPoint x: 655, endPoint y: 227, distance: 145.5
click at [655, 227] on div at bounding box center [688, 224] width 106 height 9
drag, startPoint x: 734, startPoint y: 224, endPoint x: 665, endPoint y: 227, distance: 68.8
click at [665, 227] on span at bounding box center [664, 224] width 4 height 9
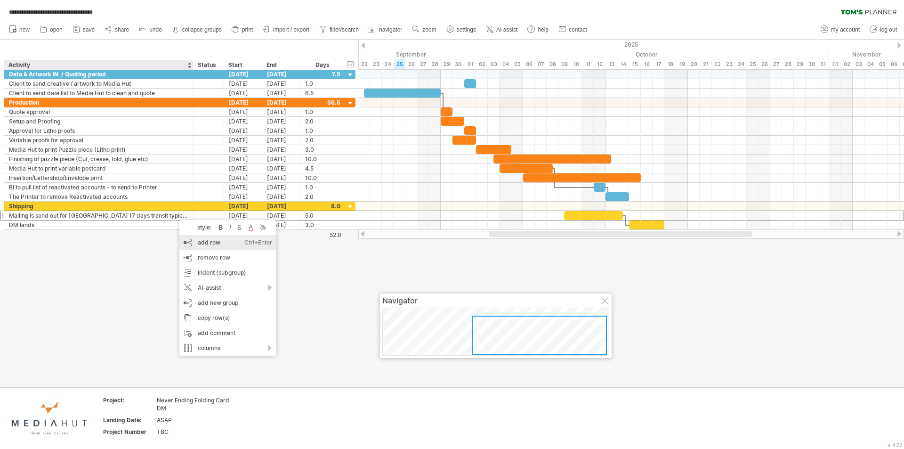
click at [209, 245] on div "add row Ctrl+Enter Cmd+Enter" at bounding box center [227, 242] width 97 height 15
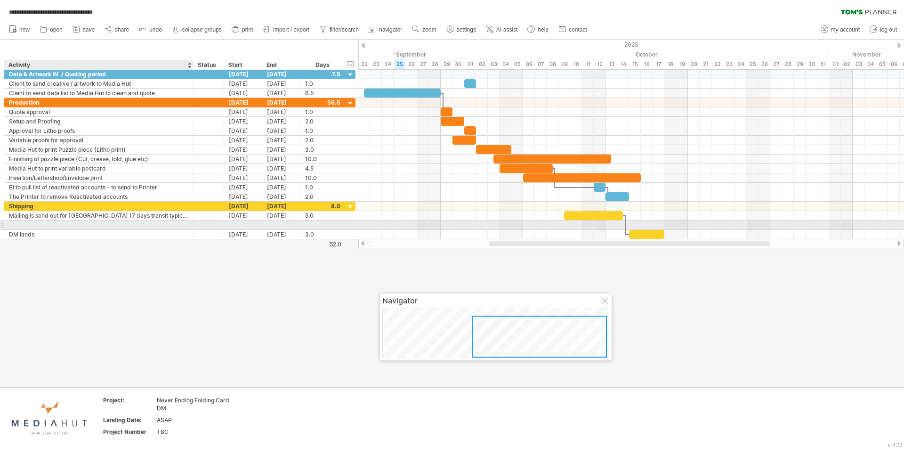
click at [34, 224] on input "text" at bounding box center [98, 224] width 179 height 9
type input "**********"
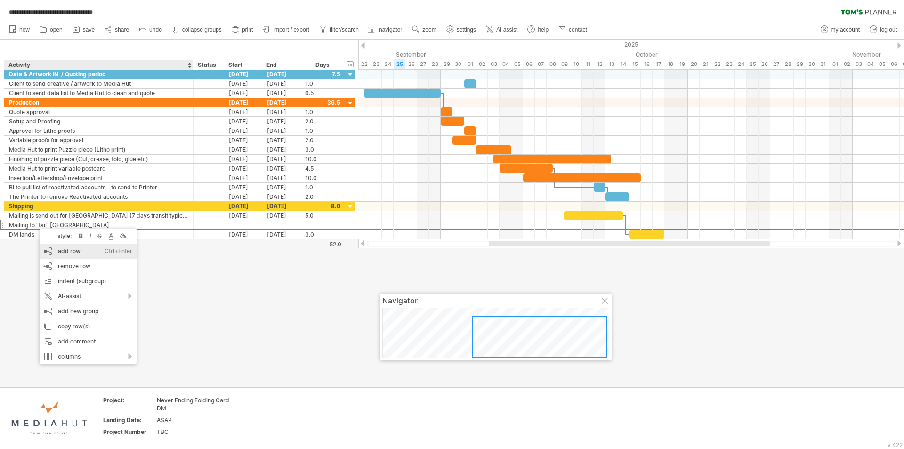
click at [77, 253] on div "add row Ctrl+Enter Cmd+Enter" at bounding box center [88, 250] width 97 height 15
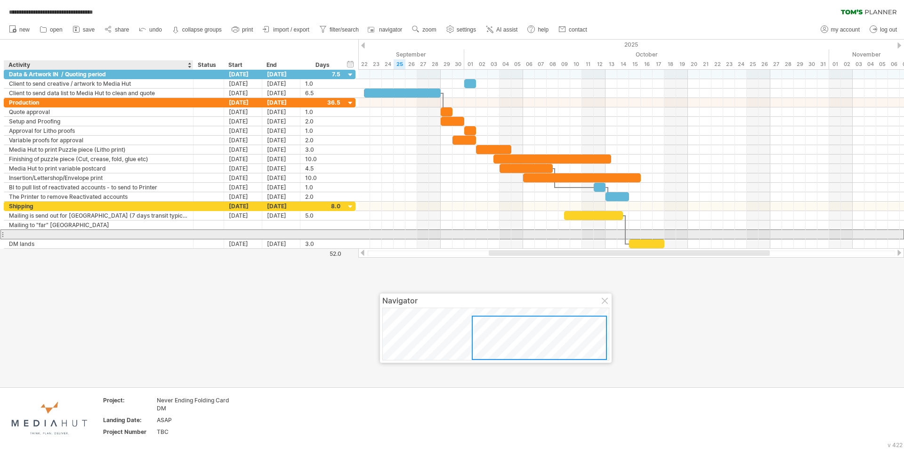
click at [15, 233] on input "text" at bounding box center [98, 234] width 179 height 9
type input "**********"
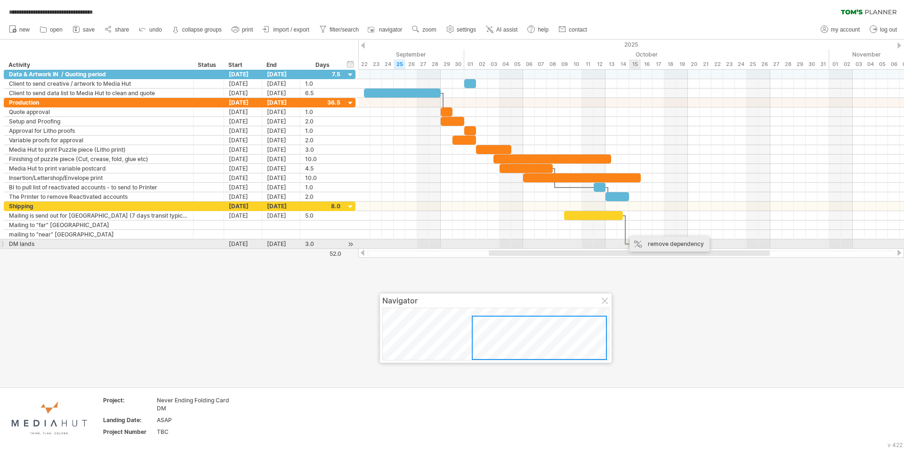
click at [649, 243] on div "remove dependency" at bounding box center [669, 243] width 80 height 15
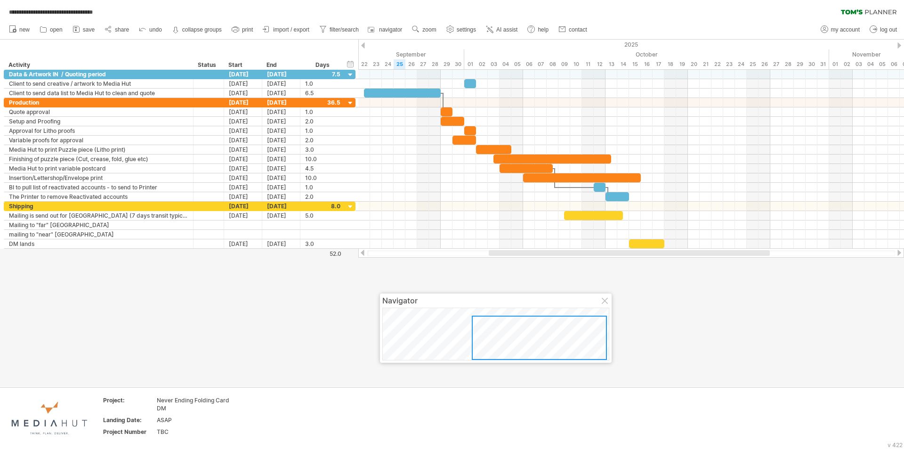
click at [605, 302] on div at bounding box center [606, 302] width 8 height 8
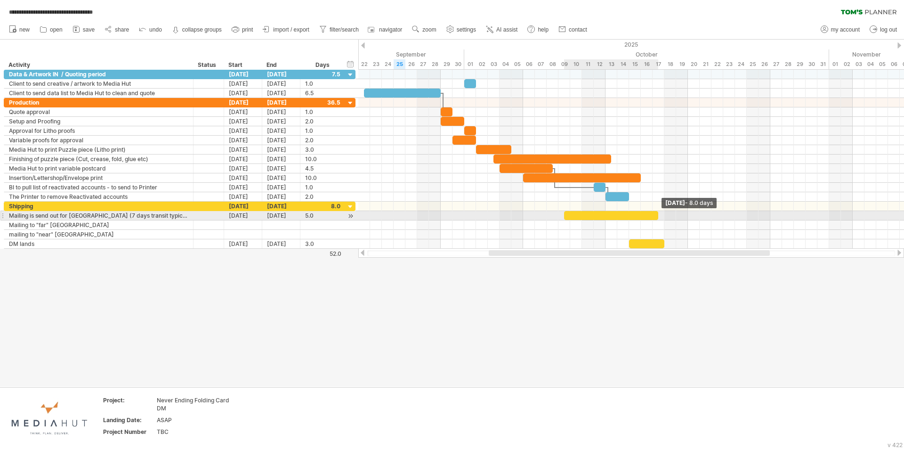
drag, startPoint x: 623, startPoint y: 215, endPoint x: 656, endPoint y: 219, distance: 33.6
click at [656, 219] on span at bounding box center [658, 215] width 4 height 9
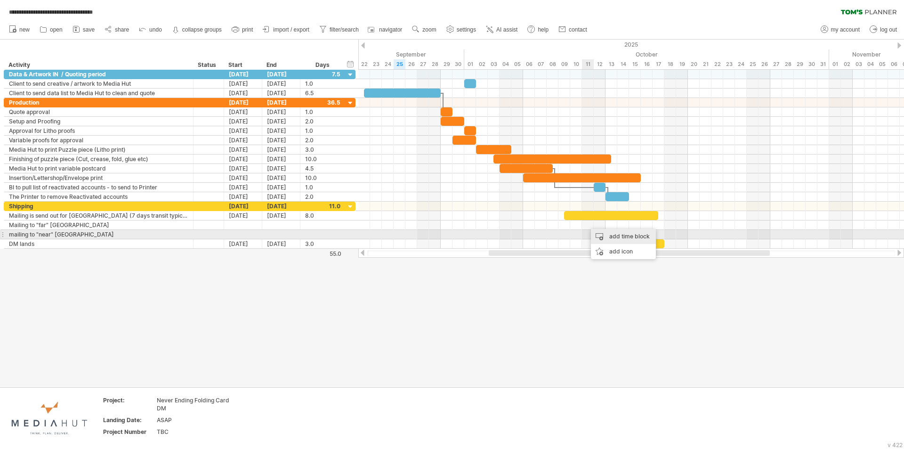
click at [603, 235] on div "add time block" at bounding box center [623, 236] width 65 height 15
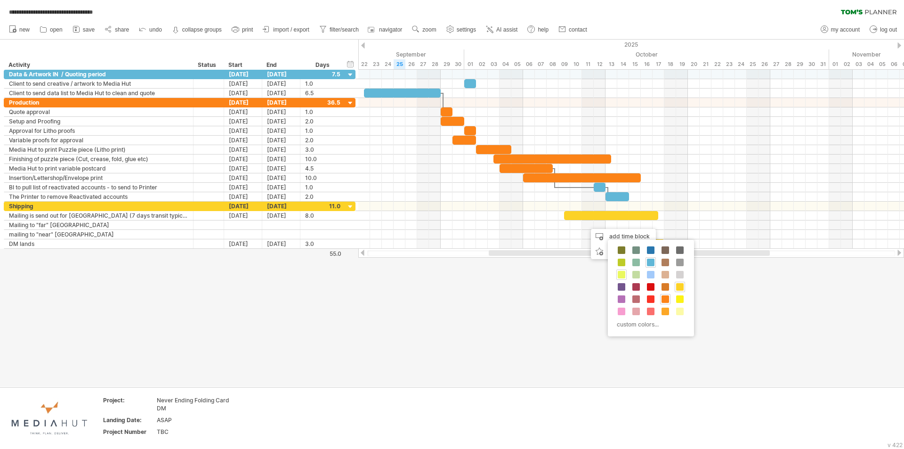
click at [625, 272] on span at bounding box center [622, 275] width 8 height 8
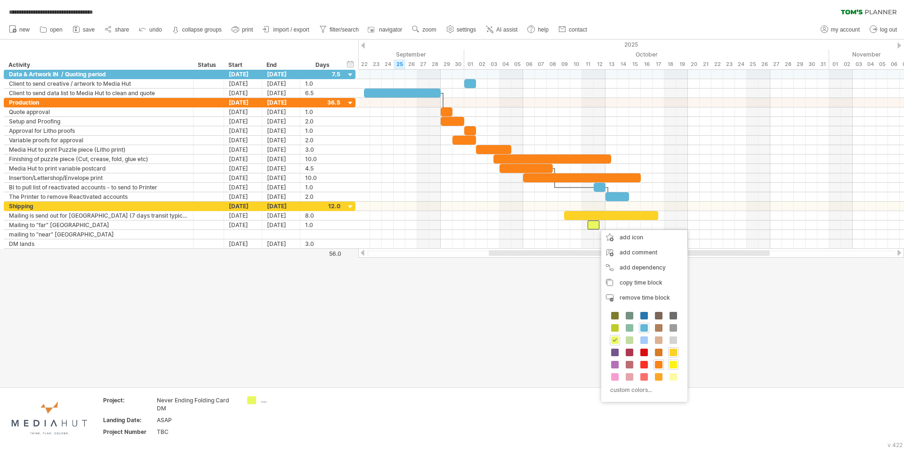
click at [677, 364] on div at bounding box center [673, 364] width 10 height 10
click at [672, 346] on span at bounding box center [673, 350] width 8 height 8
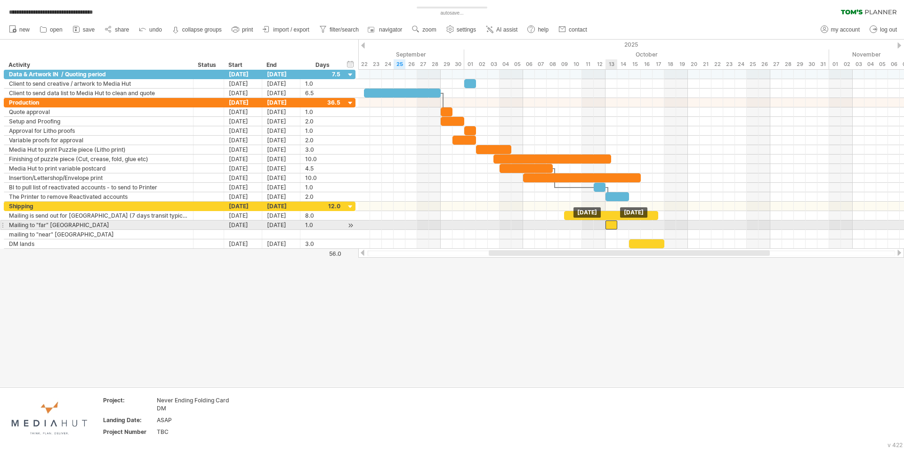
drag, startPoint x: 595, startPoint y: 224, endPoint x: 611, endPoint y: 224, distance: 16.5
click at [611, 224] on div at bounding box center [611, 224] width 12 height 9
drag, startPoint x: 617, startPoint y: 225, endPoint x: 650, endPoint y: 228, distance: 33.5
click at [650, 228] on div at bounding box center [628, 224] width 47 height 9
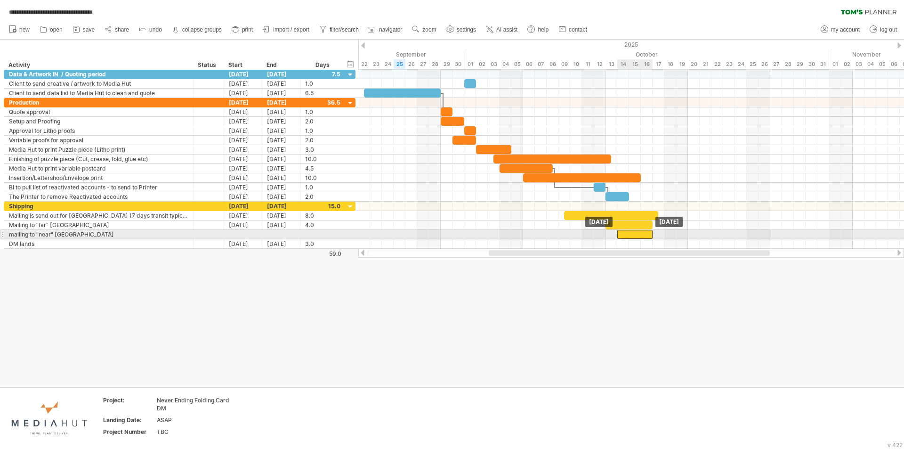
drag, startPoint x: 645, startPoint y: 243, endPoint x: 633, endPoint y: 234, distance: 14.7
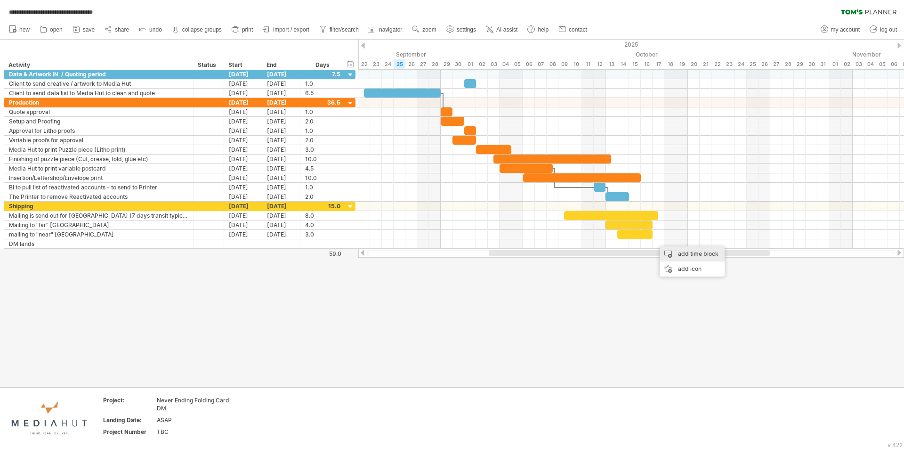
click at [681, 255] on div "add time block" at bounding box center [692, 253] width 65 height 15
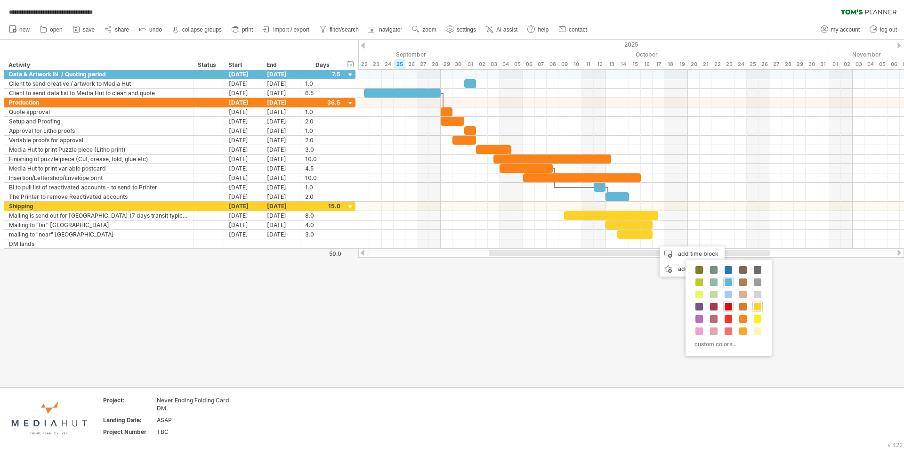
drag, startPoint x: 731, startPoint y: 307, endPoint x: 731, endPoint y: 313, distance: 5.7
click at [730, 306] on span at bounding box center [729, 307] width 8 height 8
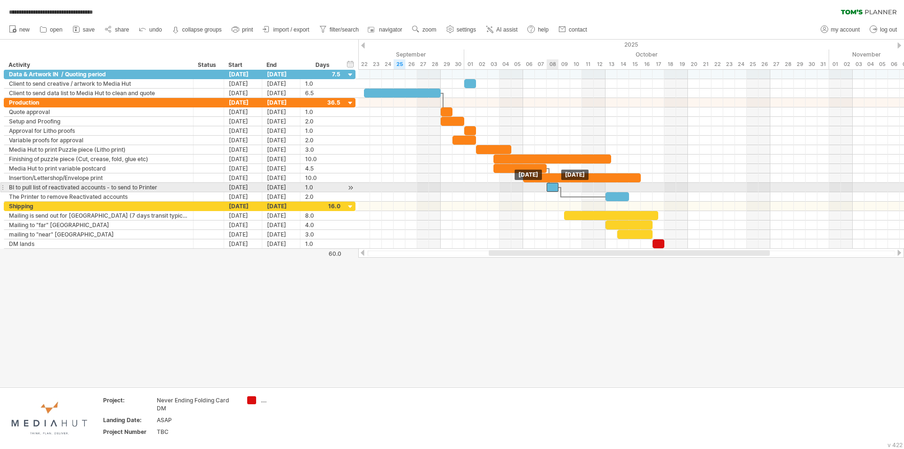
drag, startPoint x: 599, startPoint y: 184, endPoint x: 552, endPoint y: 185, distance: 47.1
click at [552, 185] on div at bounding box center [553, 187] width 12 height 9
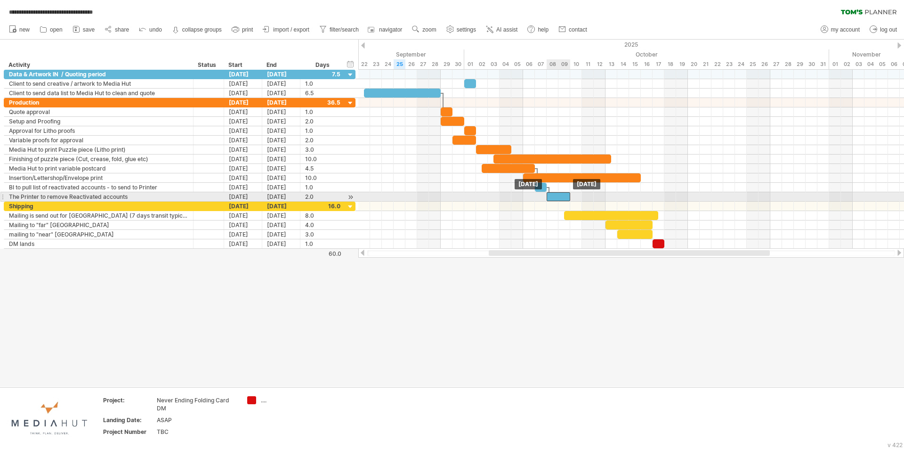
drag, startPoint x: 622, startPoint y: 197, endPoint x: 564, endPoint y: 198, distance: 58.9
click at [564, 198] on div at bounding box center [559, 196] width 24 height 9
drag, startPoint x: 563, startPoint y: 198, endPoint x: 581, endPoint y: 199, distance: 17.9
click at [581, 199] on div at bounding box center [576, 196] width 24 height 9
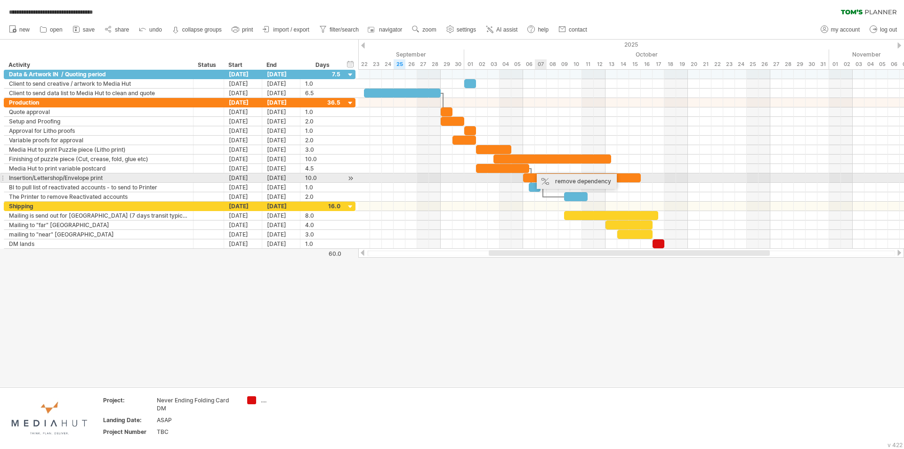
click at [560, 183] on div "remove dependency" at bounding box center [577, 181] width 80 height 15
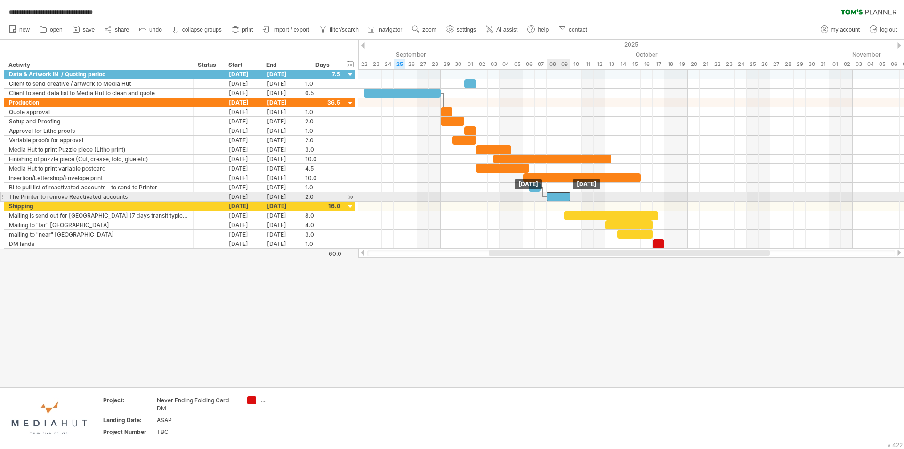
drag, startPoint x: 574, startPoint y: 195, endPoint x: 553, endPoint y: 197, distance: 20.8
click at [554, 197] on div at bounding box center [559, 196] width 24 height 9
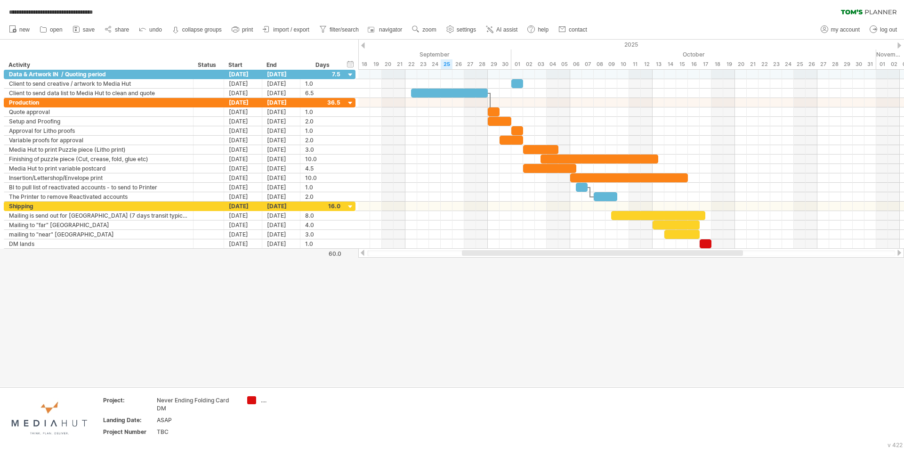
drag, startPoint x: 556, startPoint y: 250, endPoint x: 529, endPoint y: 254, distance: 27.1
click at [529, 254] on div at bounding box center [602, 253] width 281 height 6
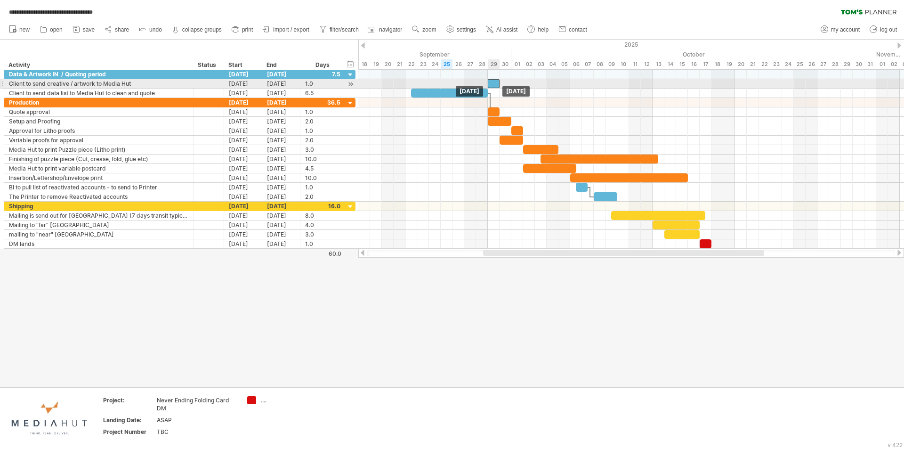
drag, startPoint x: 518, startPoint y: 82, endPoint x: 491, endPoint y: 80, distance: 26.4
click at [491, 80] on div at bounding box center [494, 83] width 12 height 9
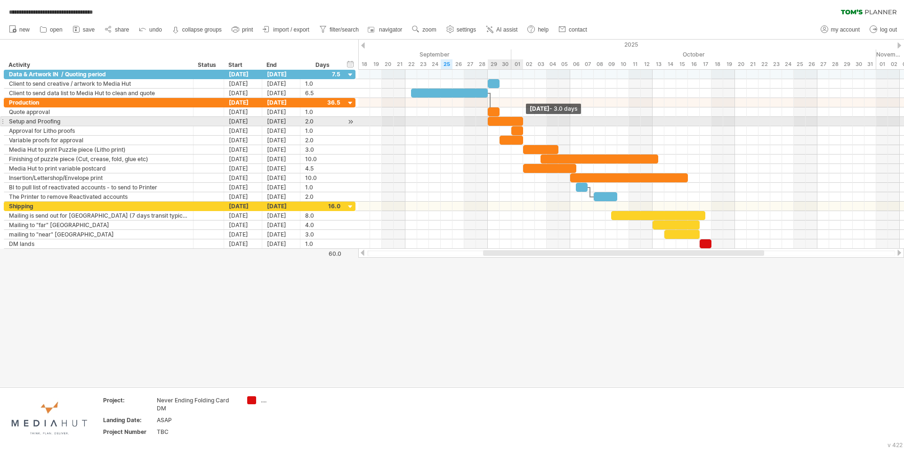
drag, startPoint x: 511, startPoint y: 121, endPoint x: 520, endPoint y: 121, distance: 9.4
click at [520, 121] on div at bounding box center [505, 121] width 35 height 9
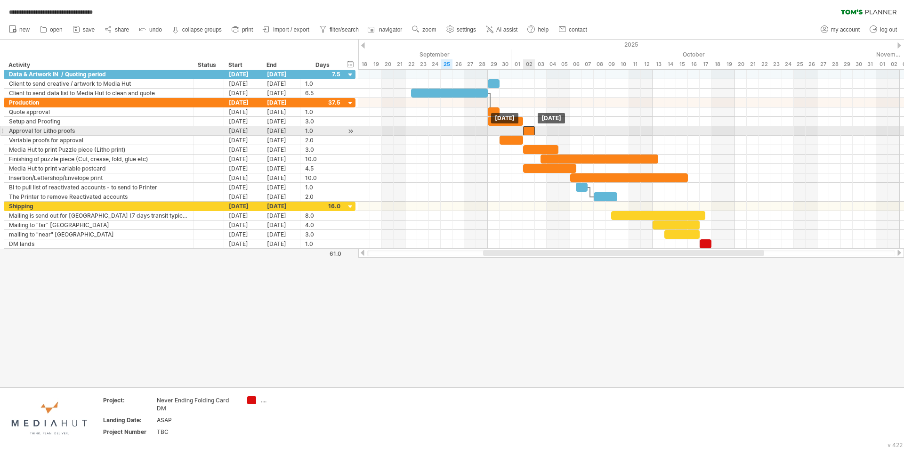
drag, startPoint x: 519, startPoint y: 130, endPoint x: 530, endPoint y: 130, distance: 10.8
click at [530, 130] on div at bounding box center [529, 130] width 12 height 9
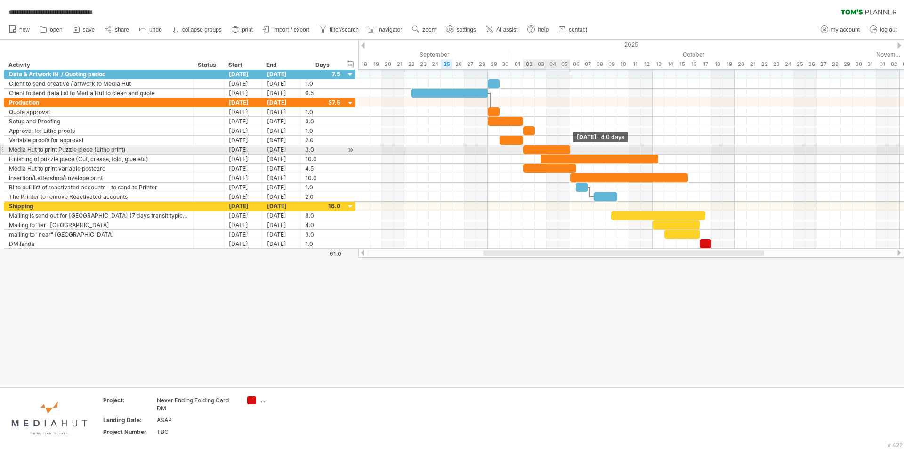
drag, startPoint x: 557, startPoint y: 148, endPoint x: 568, endPoint y: 149, distance: 11.3
click at [568, 149] on span at bounding box center [570, 149] width 4 height 9
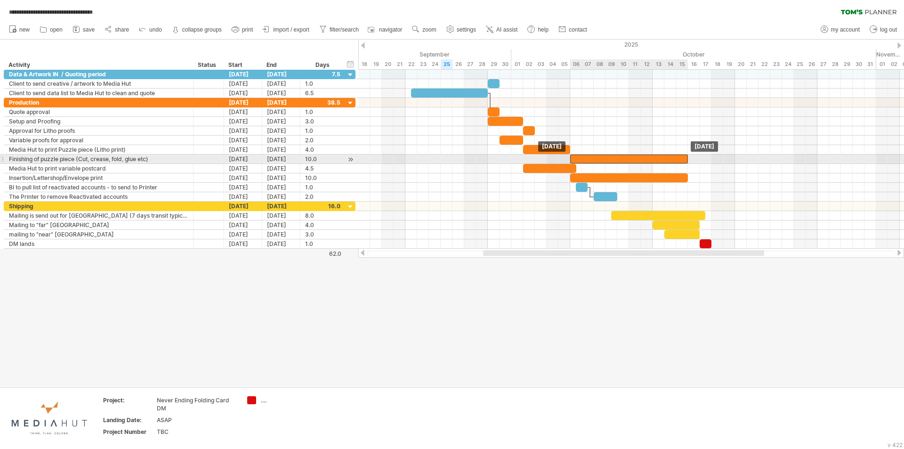
drag, startPoint x: 548, startPoint y: 158, endPoint x: 576, endPoint y: 158, distance: 27.3
click at [576, 158] on div at bounding box center [629, 158] width 118 height 9
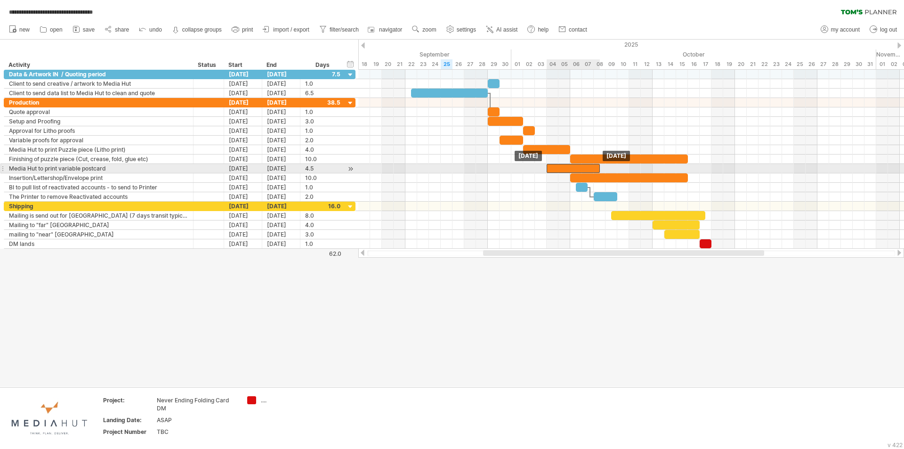
drag, startPoint x: 537, startPoint y: 170, endPoint x: 558, endPoint y: 169, distance: 21.7
click at [558, 169] on div at bounding box center [573, 168] width 53 height 9
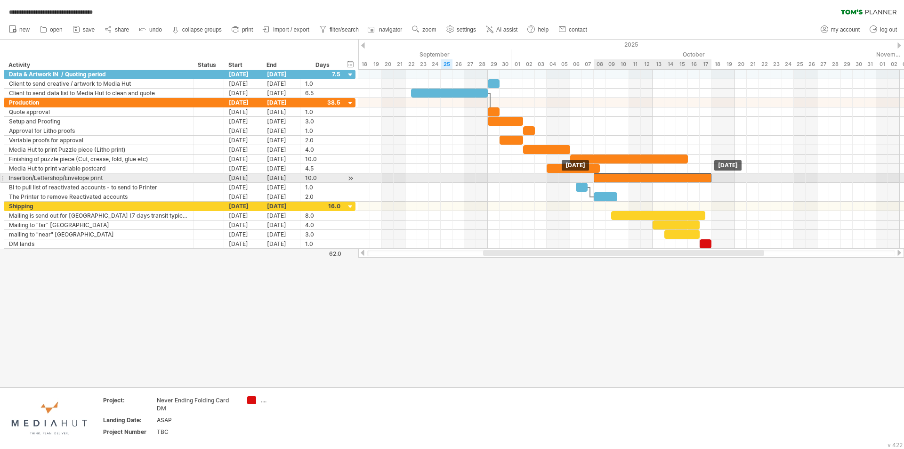
drag, startPoint x: 589, startPoint y: 176, endPoint x: 610, endPoint y: 177, distance: 21.2
click at [610, 177] on div at bounding box center [653, 177] width 118 height 9
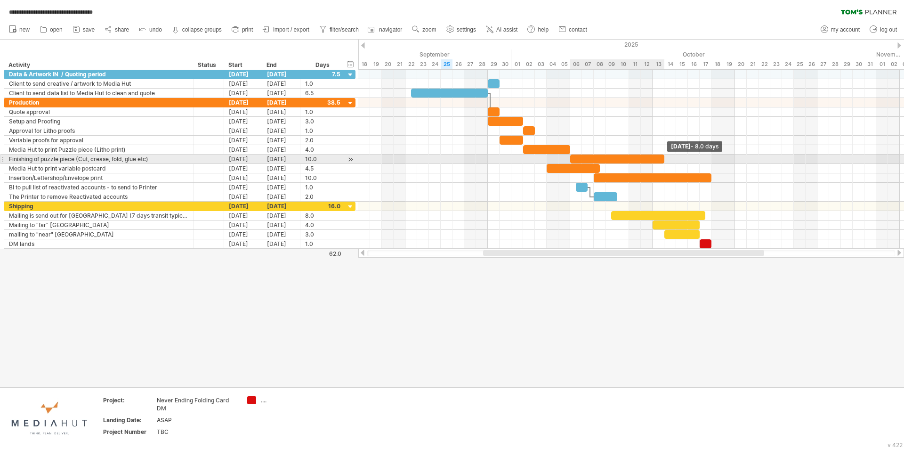
drag, startPoint x: 688, startPoint y: 156, endPoint x: 662, endPoint y: 156, distance: 25.9
click at [662, 156] on span at bounding box center [664, 158] width 4 height 9
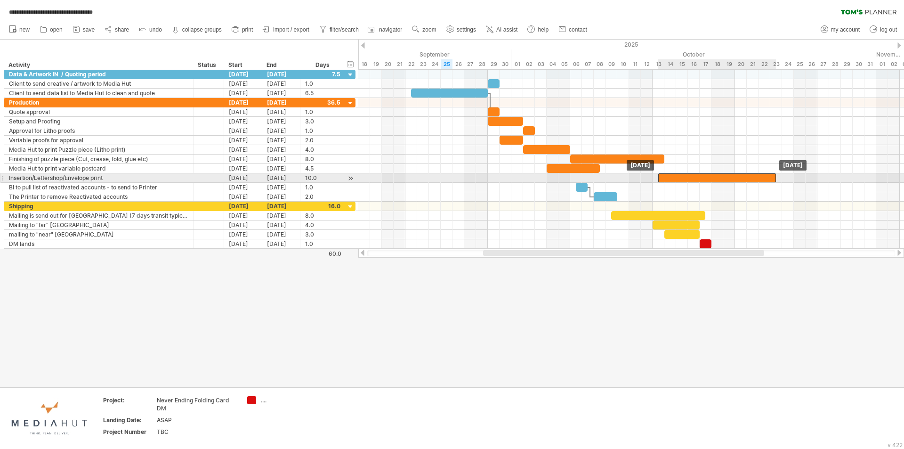
drag, startPoint x: 634, startPoint y: 177, endPoint x: 667, endPoint y: 173, distance: 33.1
click at [667, 173] on div at bounding box center [717, 177] width 118 height 9
drag, startPoint x: 774, startPoint y: 175, endPoint x: 700, endPoint y: 174, distance: 74.4
click at [700, 174] on span at bounding box center [700, 177] width 4 height 9
drag, startPoint x: 701, startPoint y: 175, endPoint x: 710, endPoint y: 182, distance: 11.1
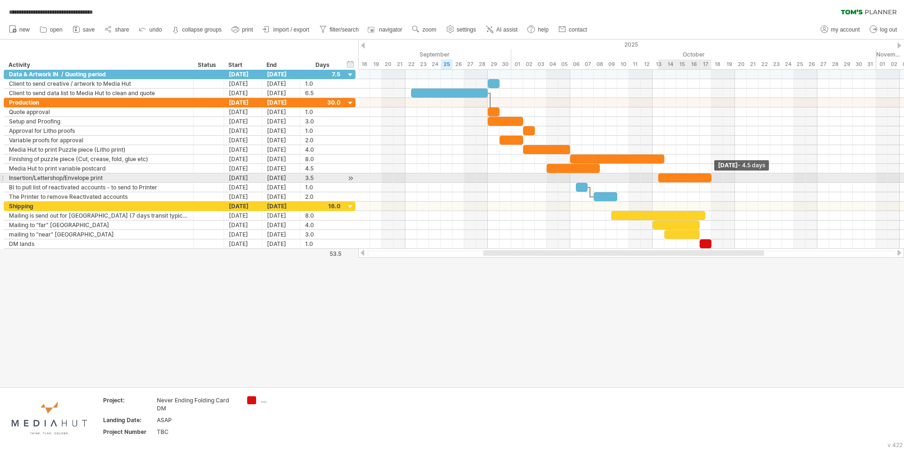
click at [710, 182] on span at bounding box center [711, 177] width 4 height 9
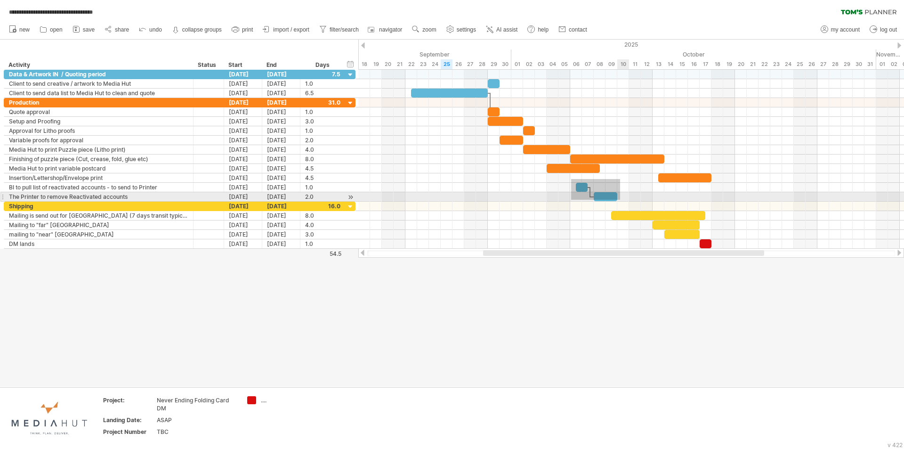
drag, startPoint x: 574, startPoint y: 181, endPoint x: 620, endPoint y: 200, distance: 50.1
click at [620, 200] on div at bounding box center [631, 150] width 546 height 104
drag, startPoint x: 603, startPoint y: 194, endPoint x: 658, endPoint y: 195, distance: 55.1
click at [658, 195] on div at bounding box center [658, 196] width 24 height 9
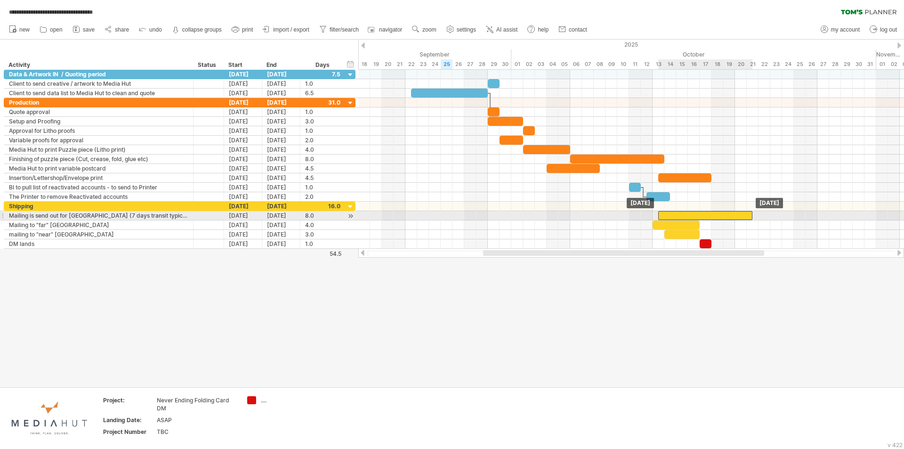
drag, startPoint x: 632, startPoint y: 214, endPoint x: 681, endPoint y: 212, distance: 49.0
click at [681, 212] on div at bounding box center [705, 215] width 94 height 9
drag, startPoint x: 675, startPoint y: 213, endPoint x: 715, endPoint y: 212, distance: 40.5
click at [715, 212] on div at bounding box center [747, 215] width 94 height 9
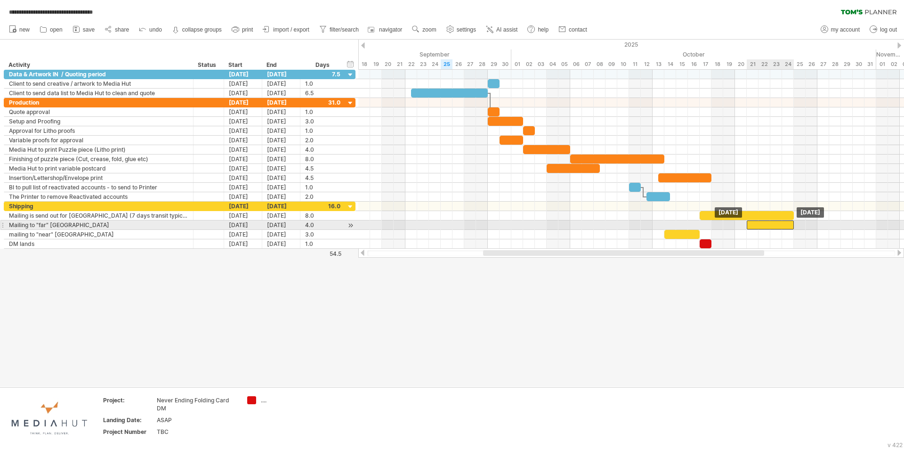
drag, startPoint x: 675, startPoint y: 225, endPoint x: 768, endPoint y: 225, distance: 93.7
click at [768, 225] on div at bounding box center [770, 224] width 47 height 9
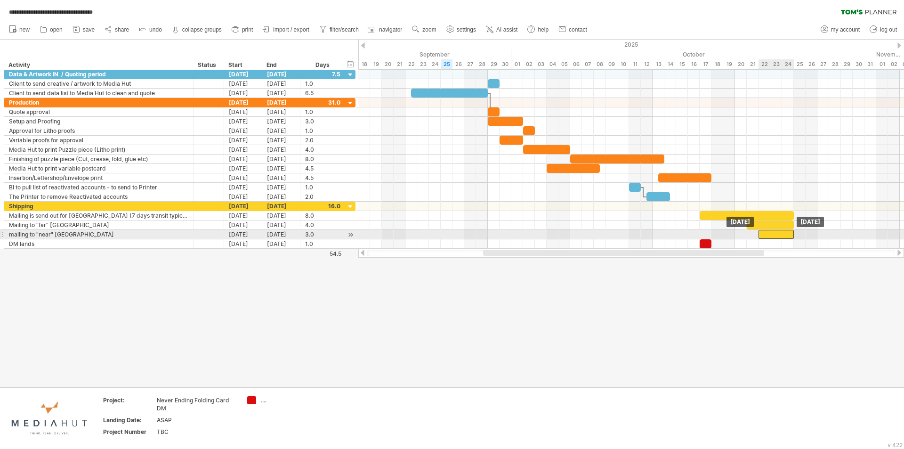
drag, startPoint x: 742, startPoint y: 235, endPoint x: 785, endPoint y: 235, distance: 42.8
click at [785, 235] on div at bounding box center [775, 234] width 35 height 9
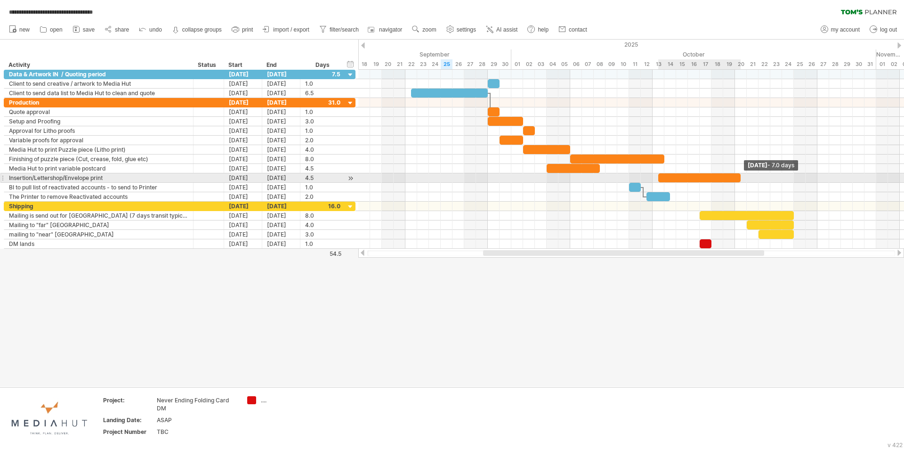
drag, startPoint x: 718, startPoint y: 180, endPoint x: 741, endPoint y: 181, distance: 23.5
click at [741, 181] on span at bounding box center [741, 177] width 4 height 9
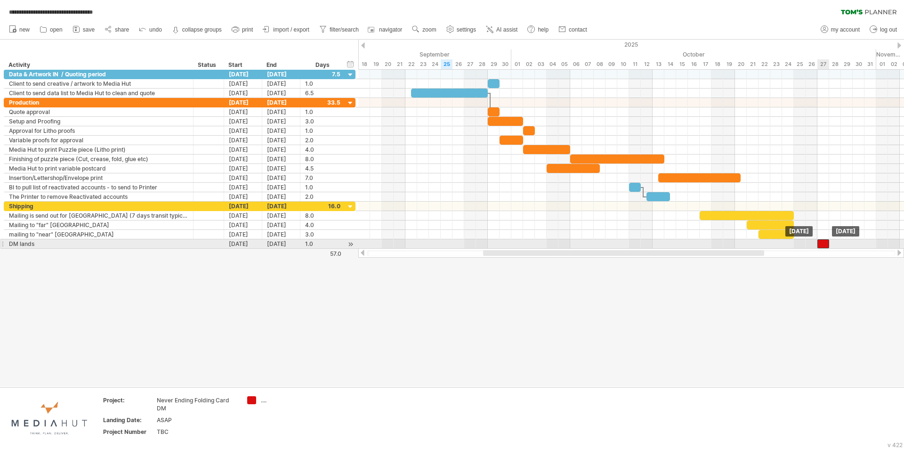
drag, startPoint x: 708, startPoint y: 242, endPoint x: 822, endPoint y: 242, distance: 114.9
click at [822, 242] on div at bounding box center [823, 243] width 12 height 9
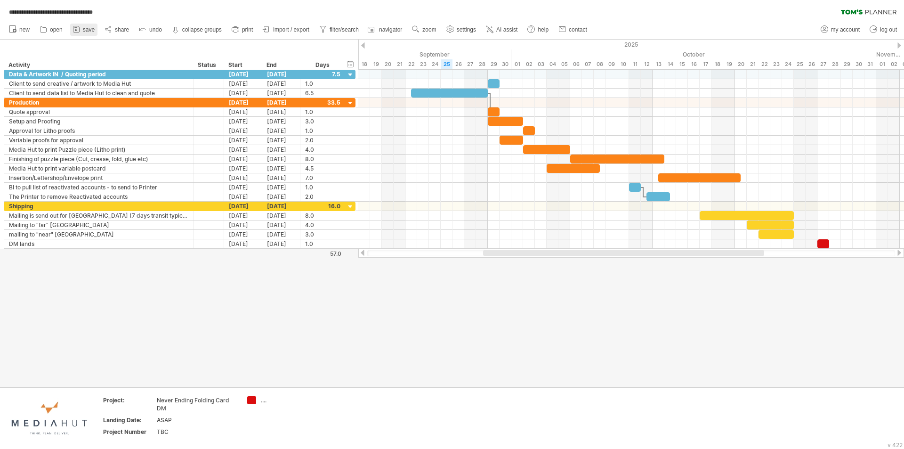
click at [83, 32] on span "save" at bounding box center [89, 29] width 12 height 7
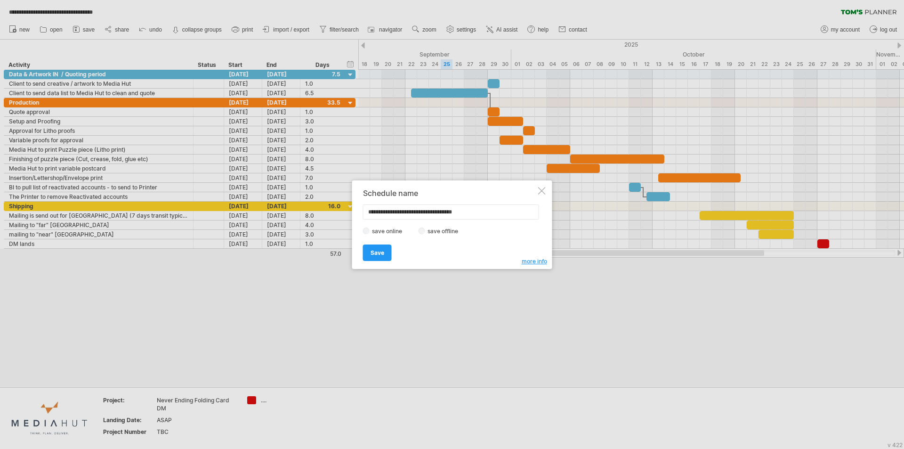
click at [378, 255] on span "Save" at bounding box center [378, 252] width 14 height 7
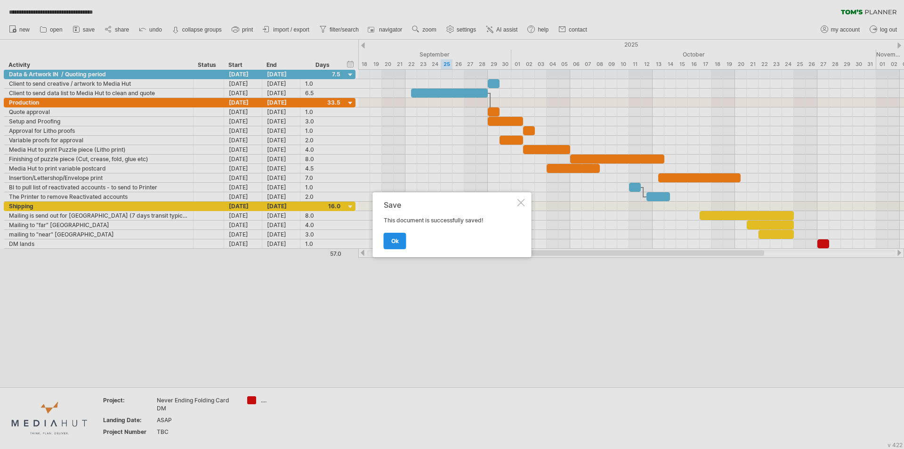
click at [401, 239] on link "ok" at bounding box center [395, 241] width 23 height 16
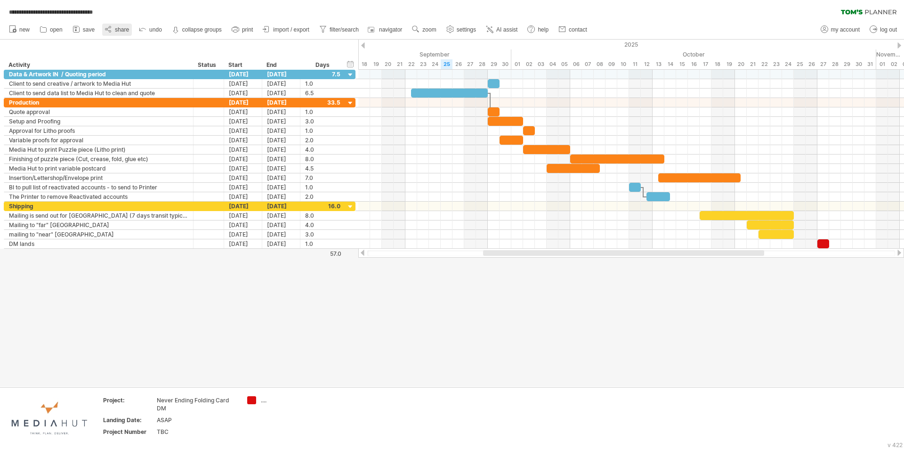
click at [114, 29] on link "share" at bounding box center [117, 30] width 30 height 12
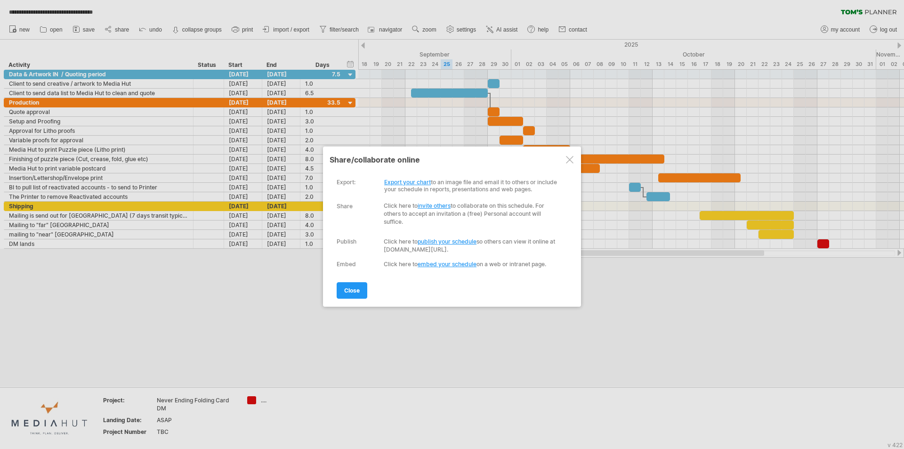
click at [411, 181] on link "Export your chart" at bounding box center [407, 181] width 47 height 7
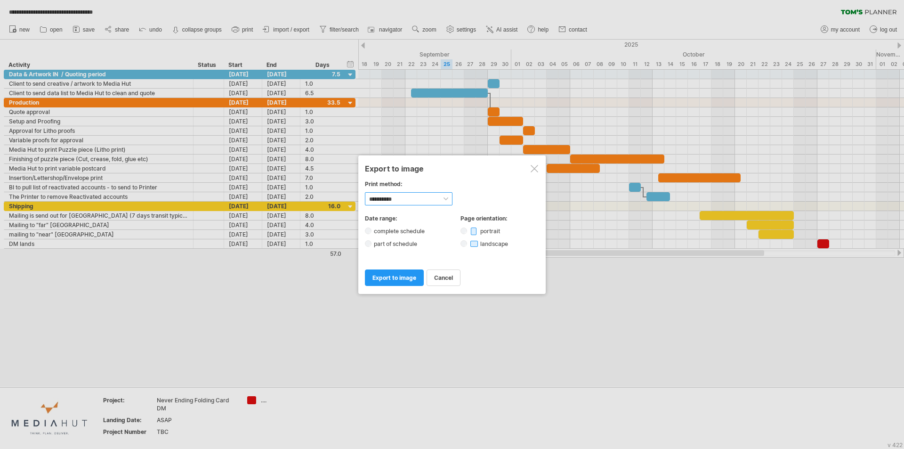
click at [429, 200] on select "**********" at bounding box center [409, 198] width 88 height 13
select select "*********"
click at [365, 192] on select "**********" at bounding box center [409, 198] width 88 height 13
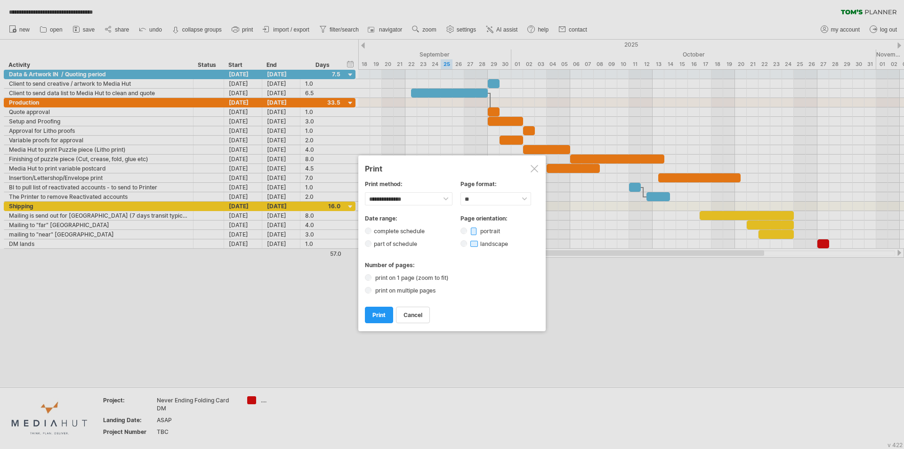
click at [410, 242] on label "part of schedule" at bounding box center [398, 243] width 54 height 7
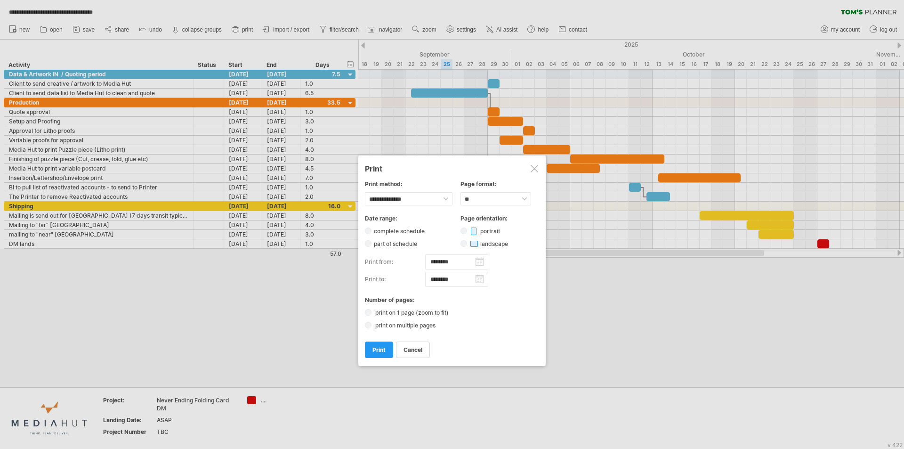
click at [479, 261] on input "********" at bounding box center [456, 261] width 63 height 15
click at [407, 325] on link "23" at bounding box center [406, 324] width 9 height 9
type input "********"
click at [379, 348] on span "print" at bounding box center [378, 349] width 13 height 7
